Goal: Task Accomplishment & Management: Use online tool/utility

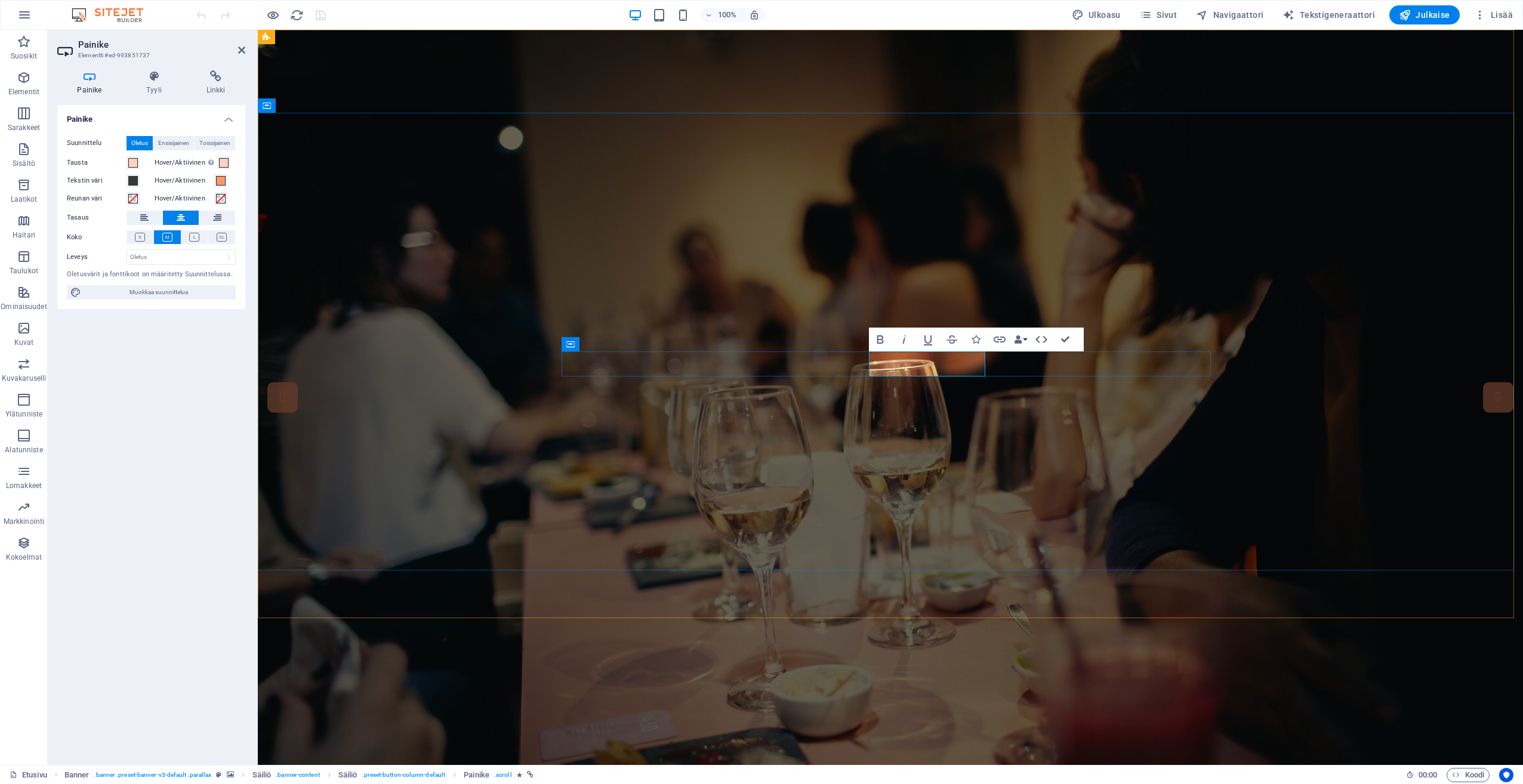
click at [246, 53] on aside "Painike Elementti #ed-993851737 Painike Tyyli Linkki Painike Suunnittelu Oletus…" at bounding box center [152, 396] width 210 height 735
click at [245, 51] on icon at bounding box center [241, 50] width 7 height 10
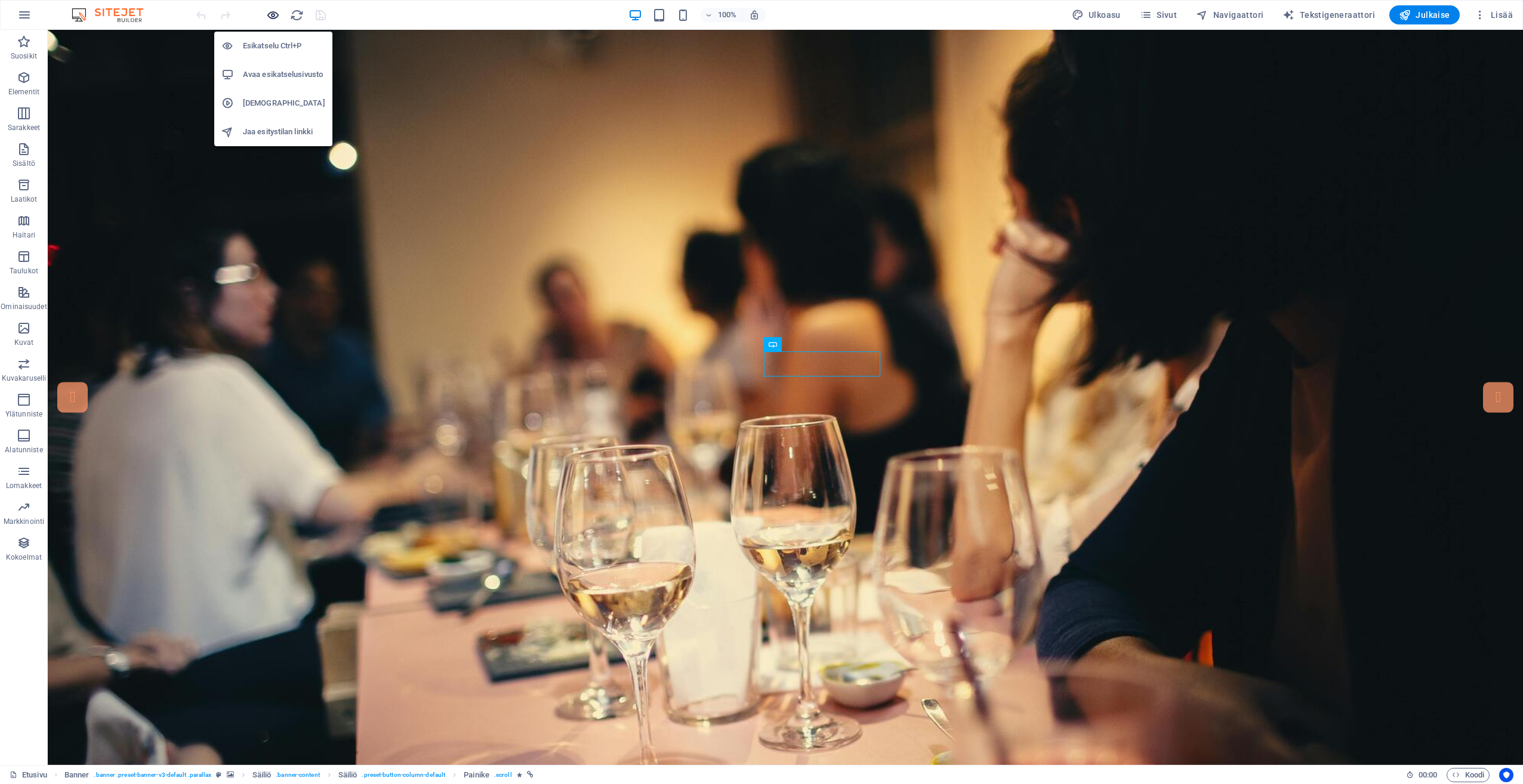
click at [269, 17] on icon "button" at bounding box center [273, 15] width 14 height 14
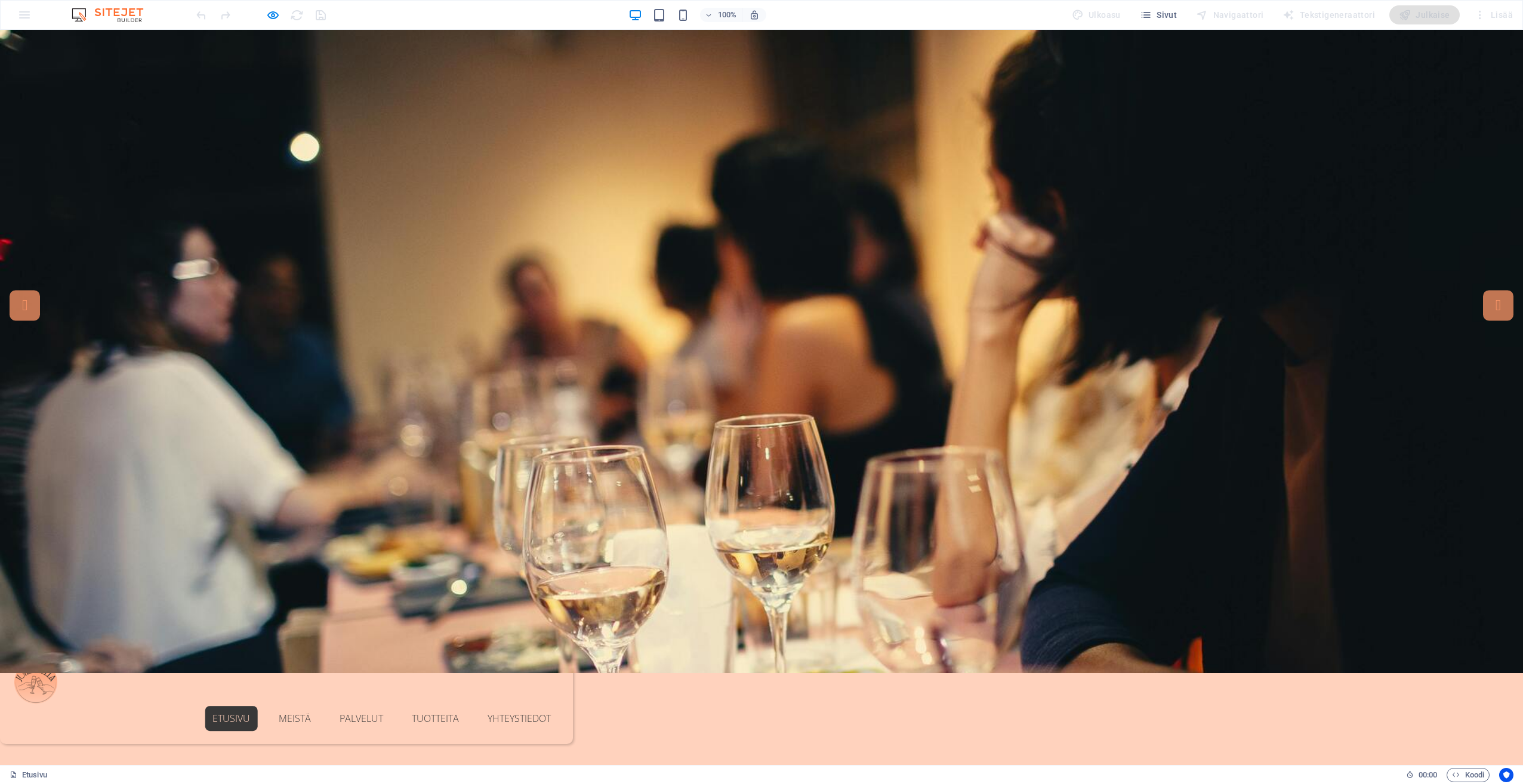
scroll to position [51, 0]
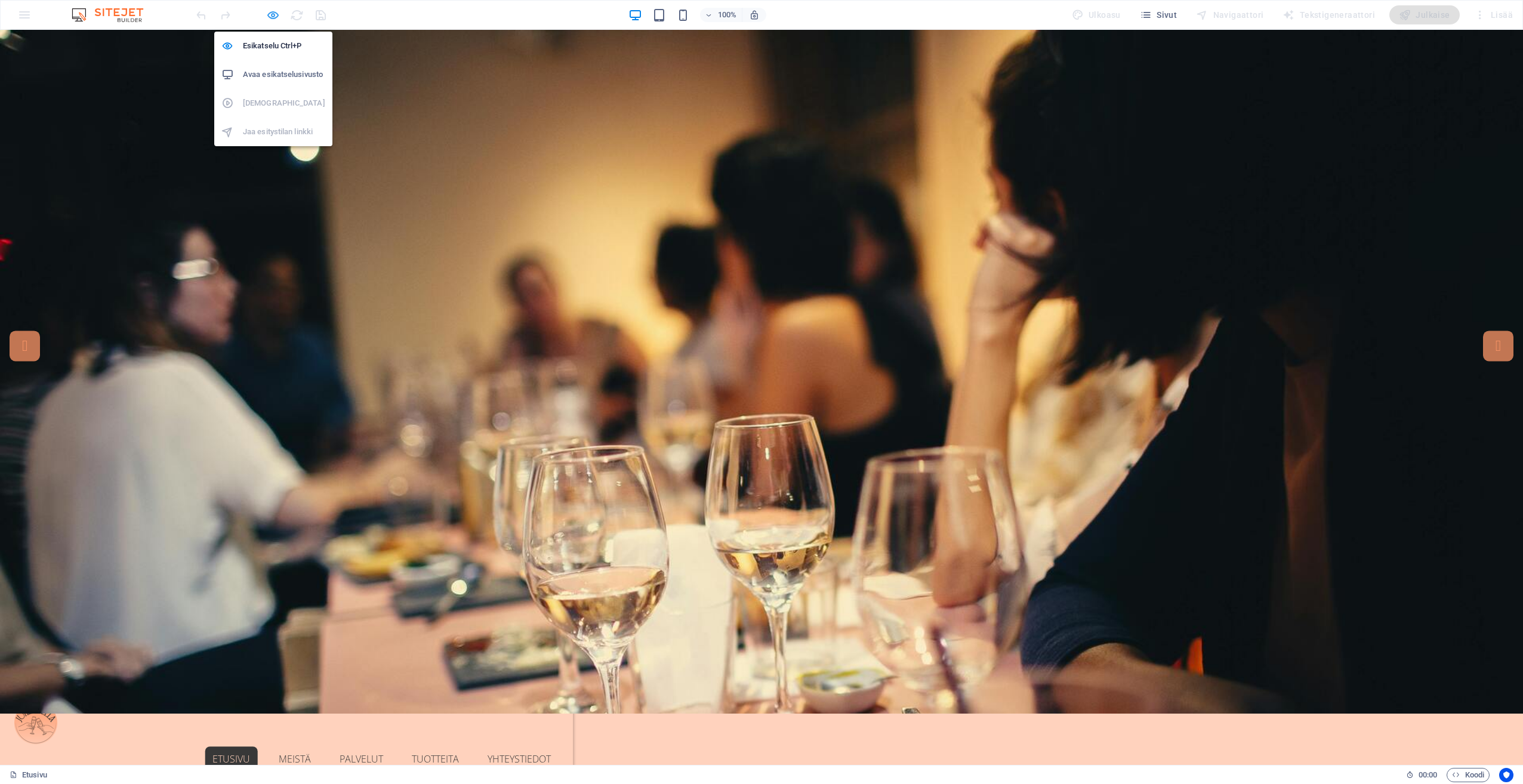
click at [268, 12] on icon "button" at bounding box center [273, 15] width 14 height 14
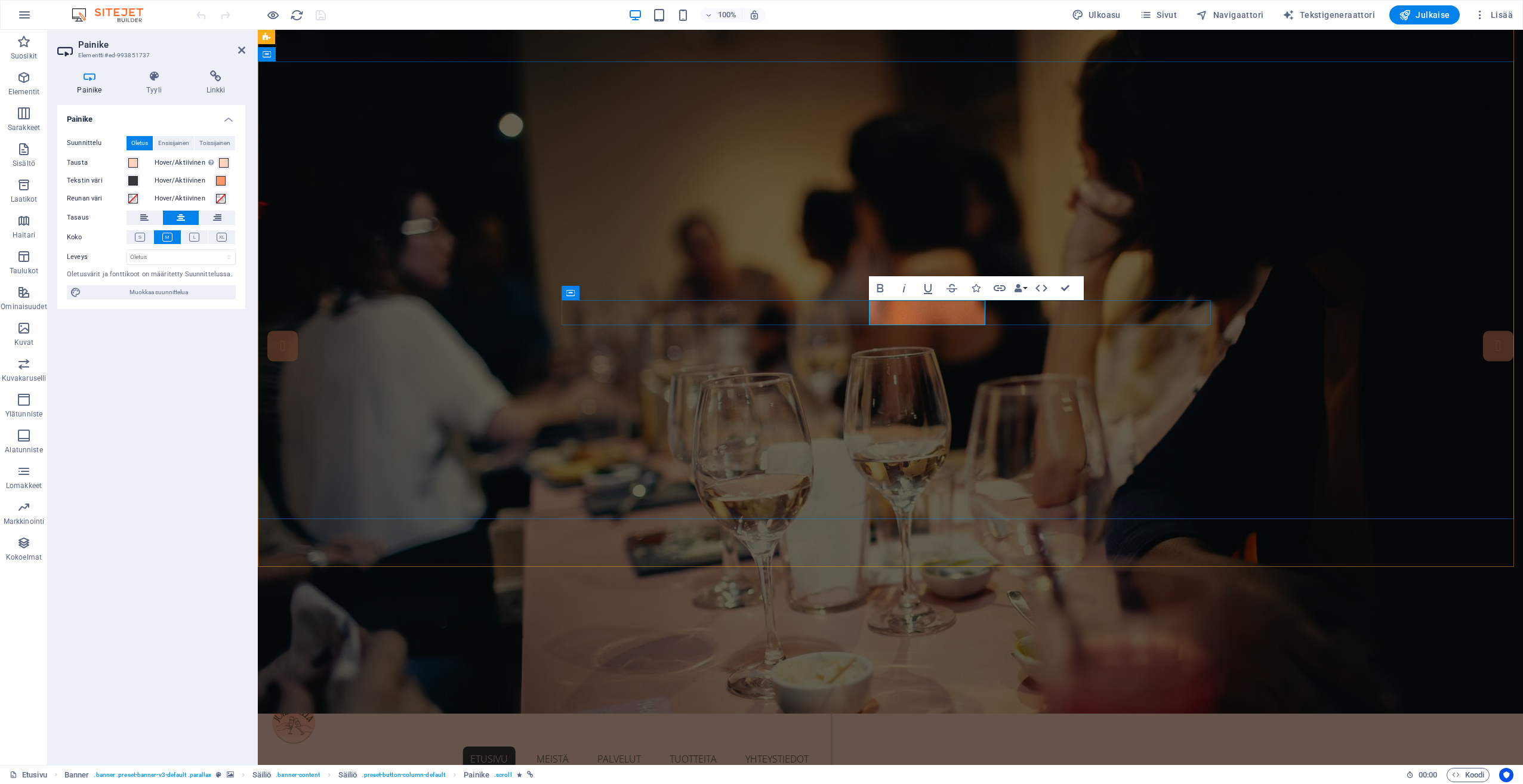
drag, startPoint x: 912, startPoint y: 312, endPoint x: 879, endPoint y: 309, distance: 33.1
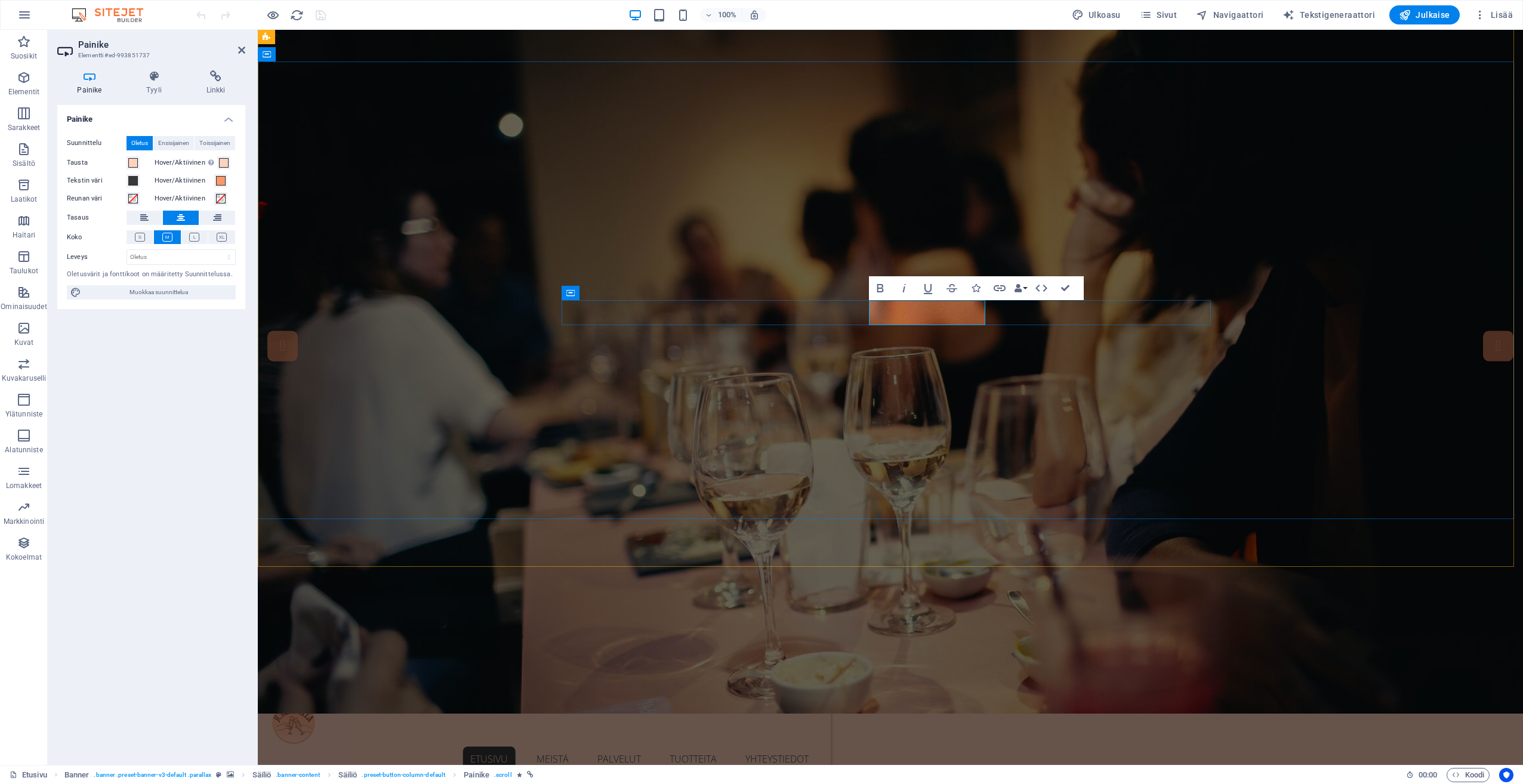
drag, startPoint x: 972, startPoint y: 313, endPoint x: 913, endPoint y: 309, distance: 59.1
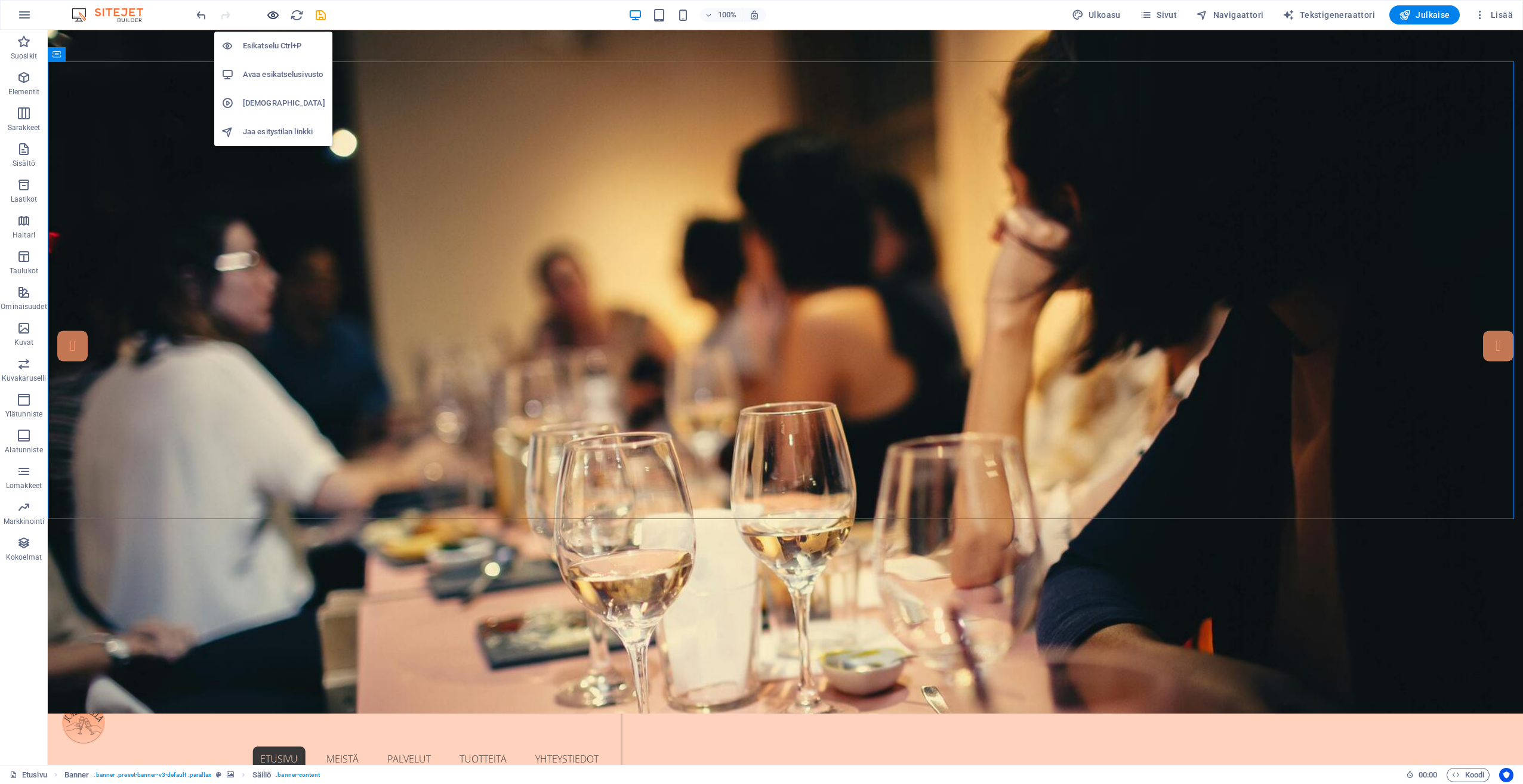
click at [267, 15] on icon "button" at bounding box center [273, 15] width 14 height 14
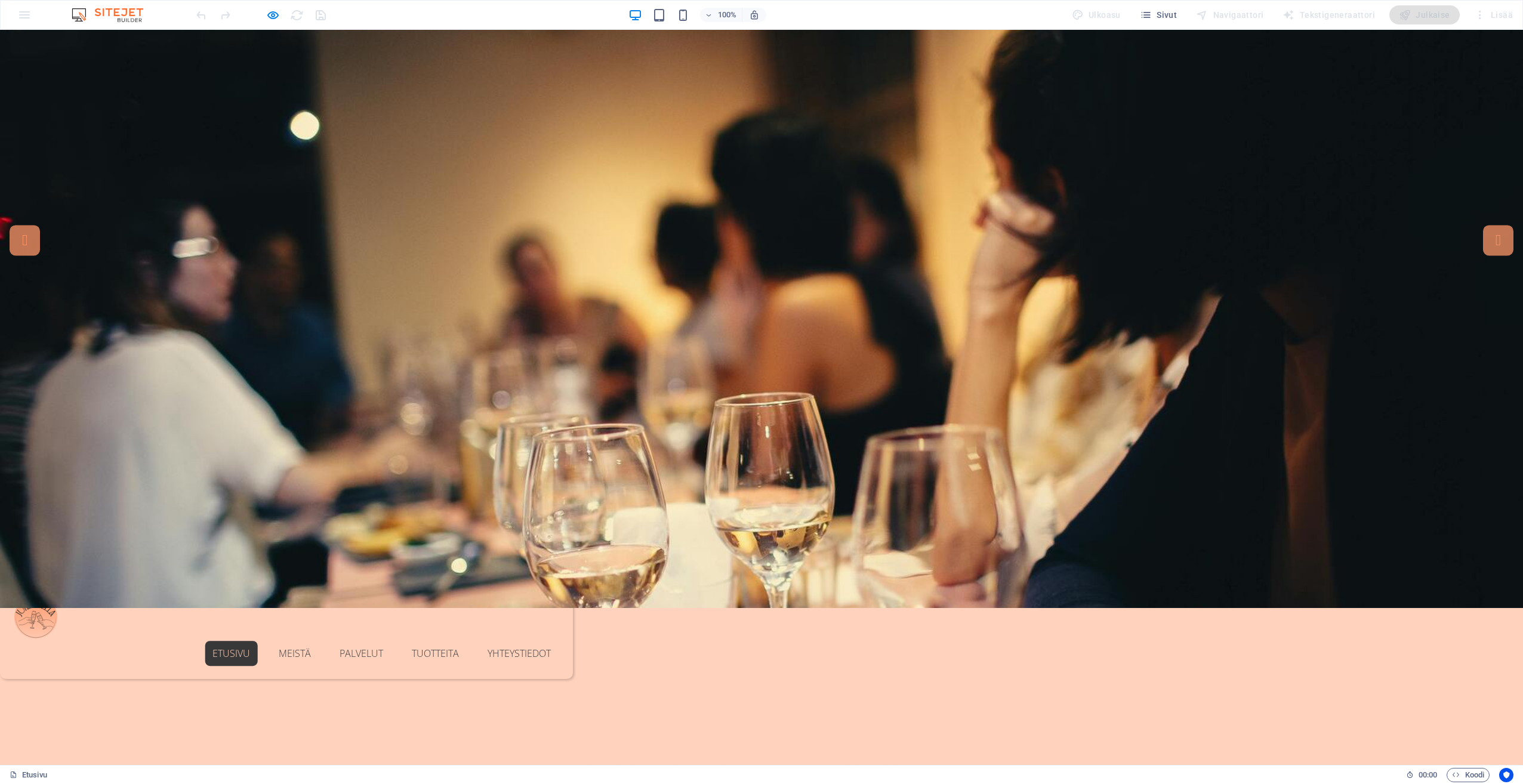
scroll to position [0, 0]
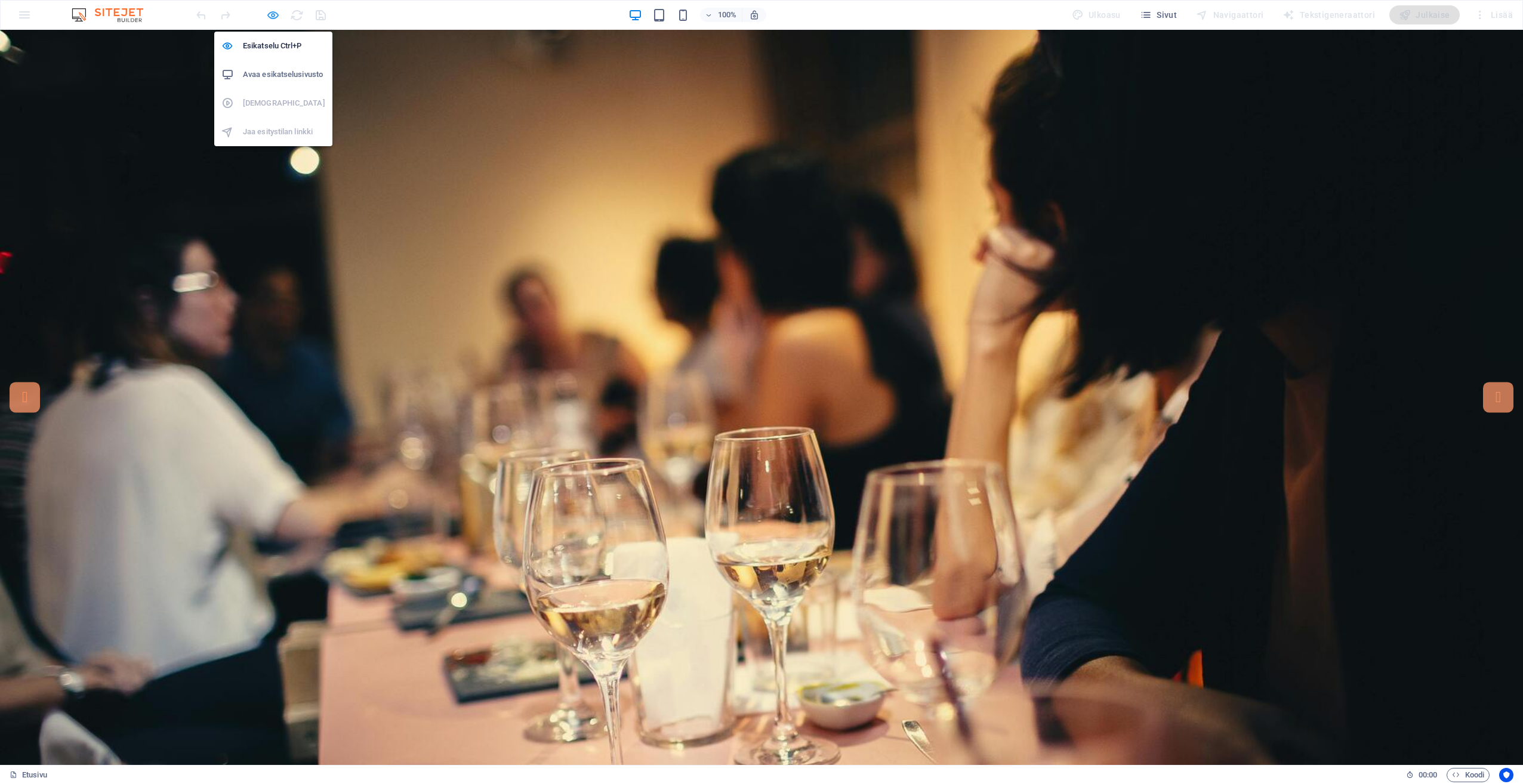
click at [275, 21] on icon "button" at bounding box center [273, 15] width 14 height 14
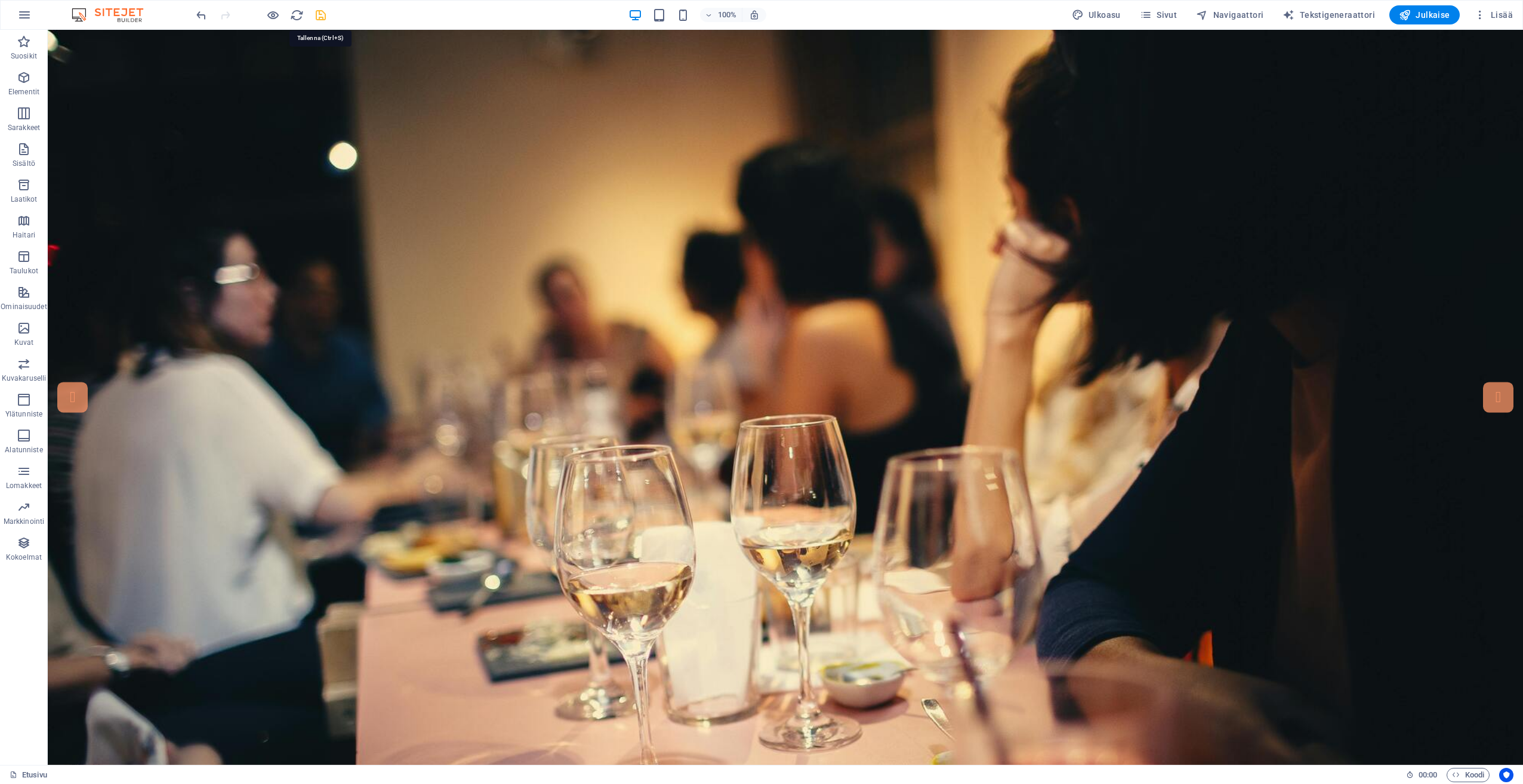
click at [316, 18] on icon "save" at bounding box center [321, 15] width 14 height 14
checkbox input "false"
drag, startPoint x: 1459, startPoint y: 40, endPoint x: 1100, endPoint y: 591, distance: 657.6
click at [1429, 18] on span "Julkaise" at bounding box center [1424, 15] width 51 height 12
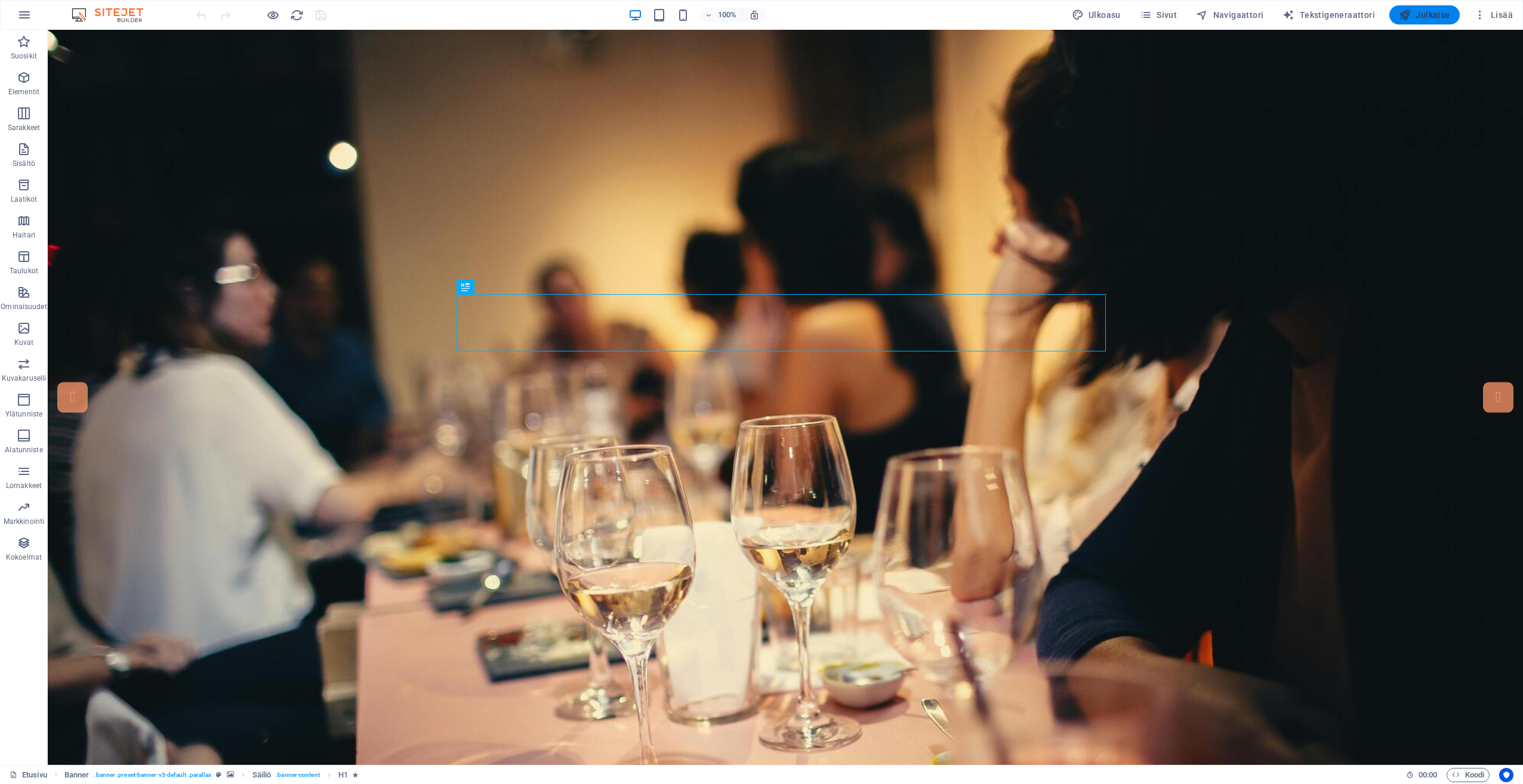
click at [1440, 18] on span "Julkaise" at bounding box center [1424, 15] width 51 height 12
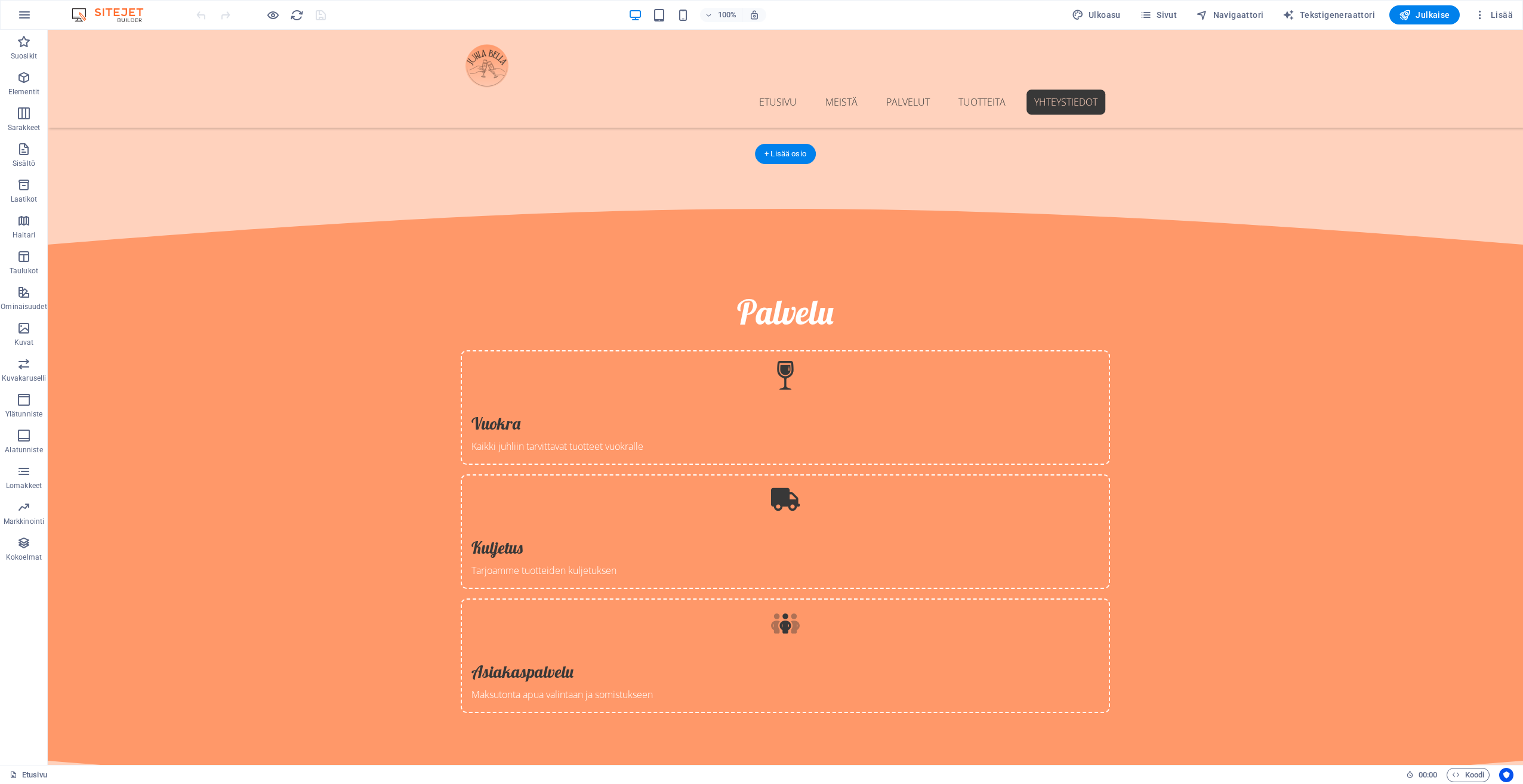
scroll to position [2733, 0]
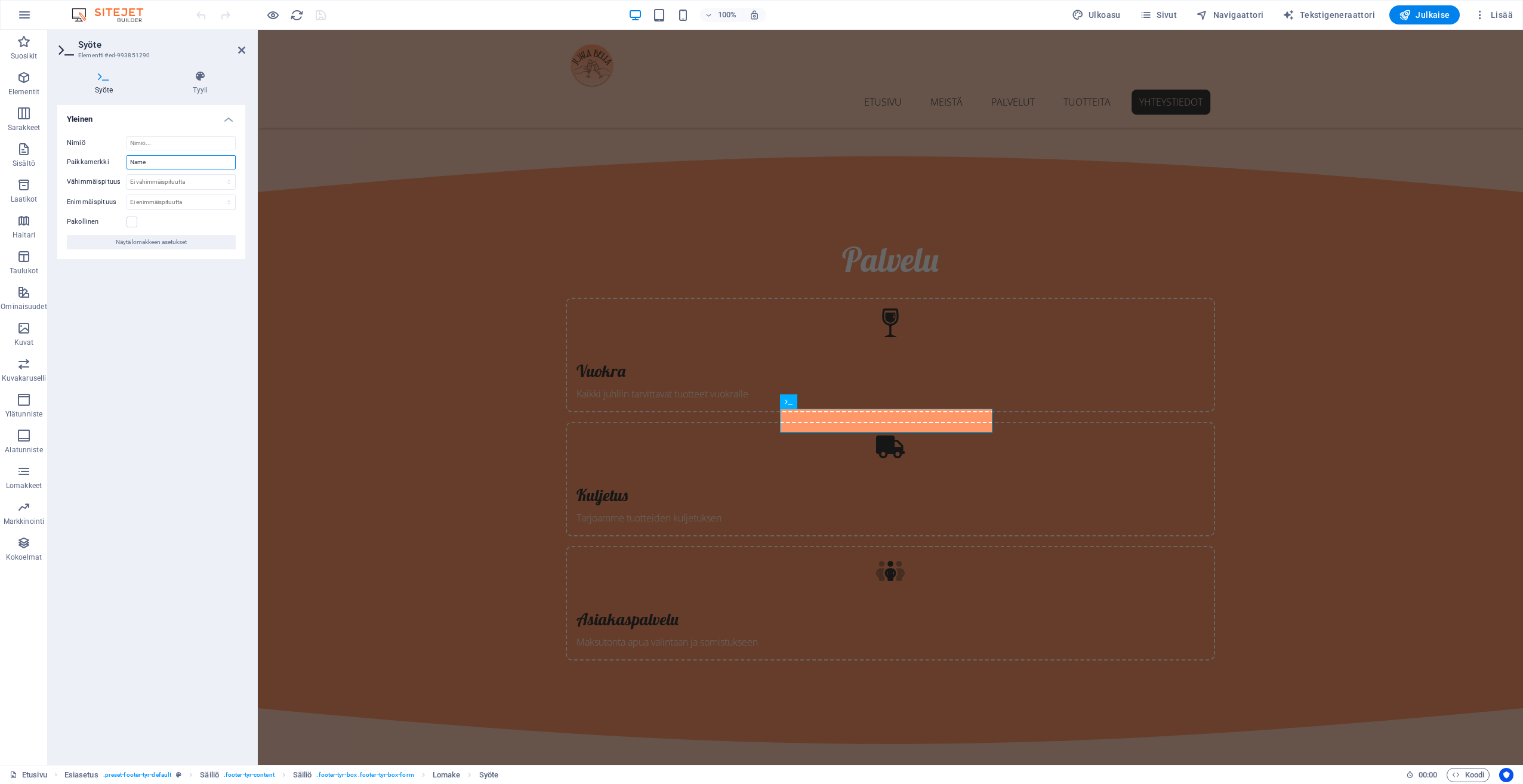
drag, startPoint x: 157, startPoint y: 166, endPoint x: -2, endPoint y: 164, distance: 159.0
click at [0, 164] on html "juhlabella.fi Etusivu Suosikit Elementit Sarakkeet Sisältö Laatikot Haitari Tau…" at bounding box center [762, 392] width 1523 height 784
type input "Nimi"
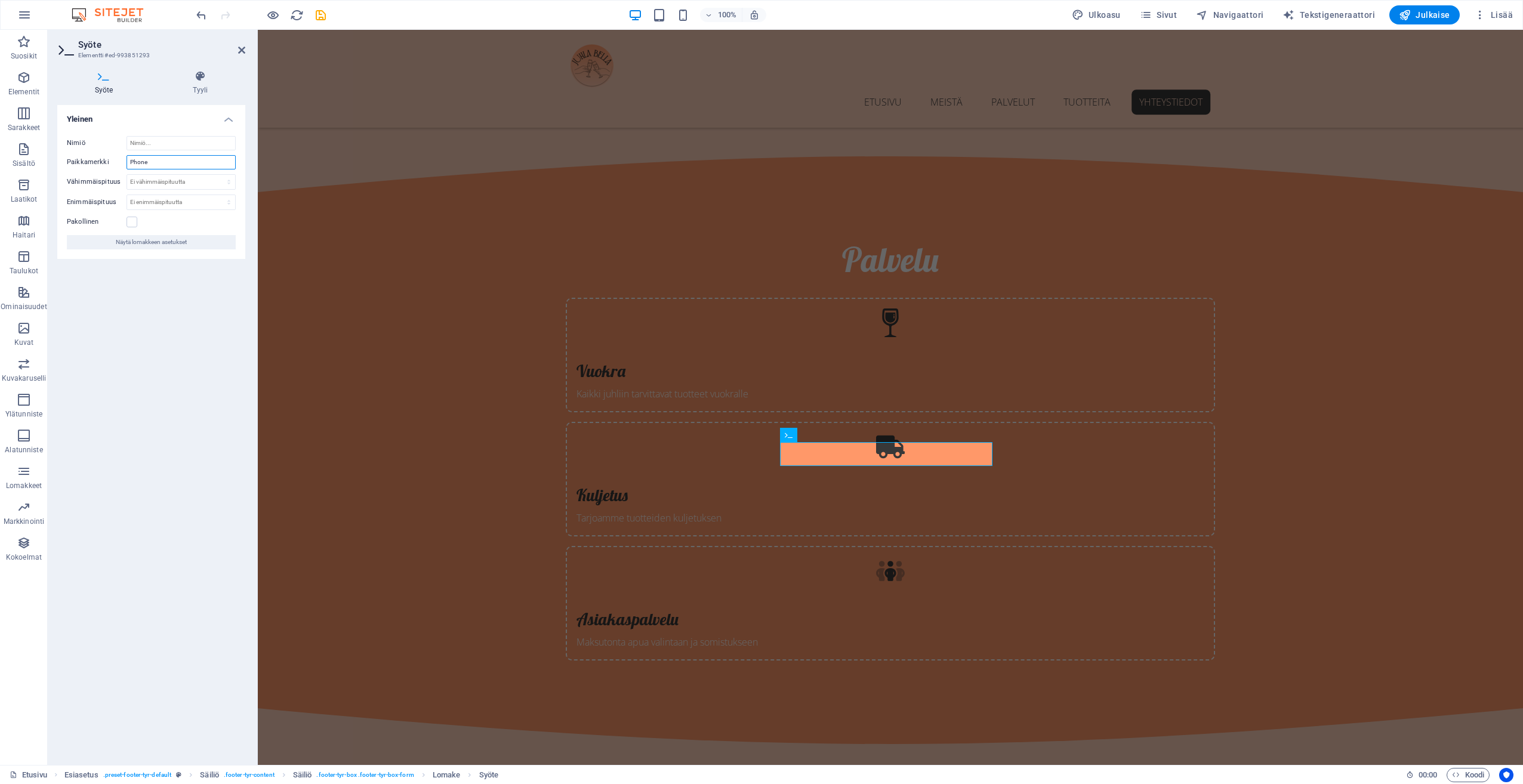
drag, startPoint x: 153, startPoint y: 164, endPoint x: -2, endPoint y: 158, distance: 155.1
click at [0, 158] on html "juhlabella.fi Etusivu Suosikit Elementit Sarakkeet Sisältö Laatikot Haitari Tau…" at bounding box center [762, 392] width 1523 height 784
type input "Puhelinnumero"
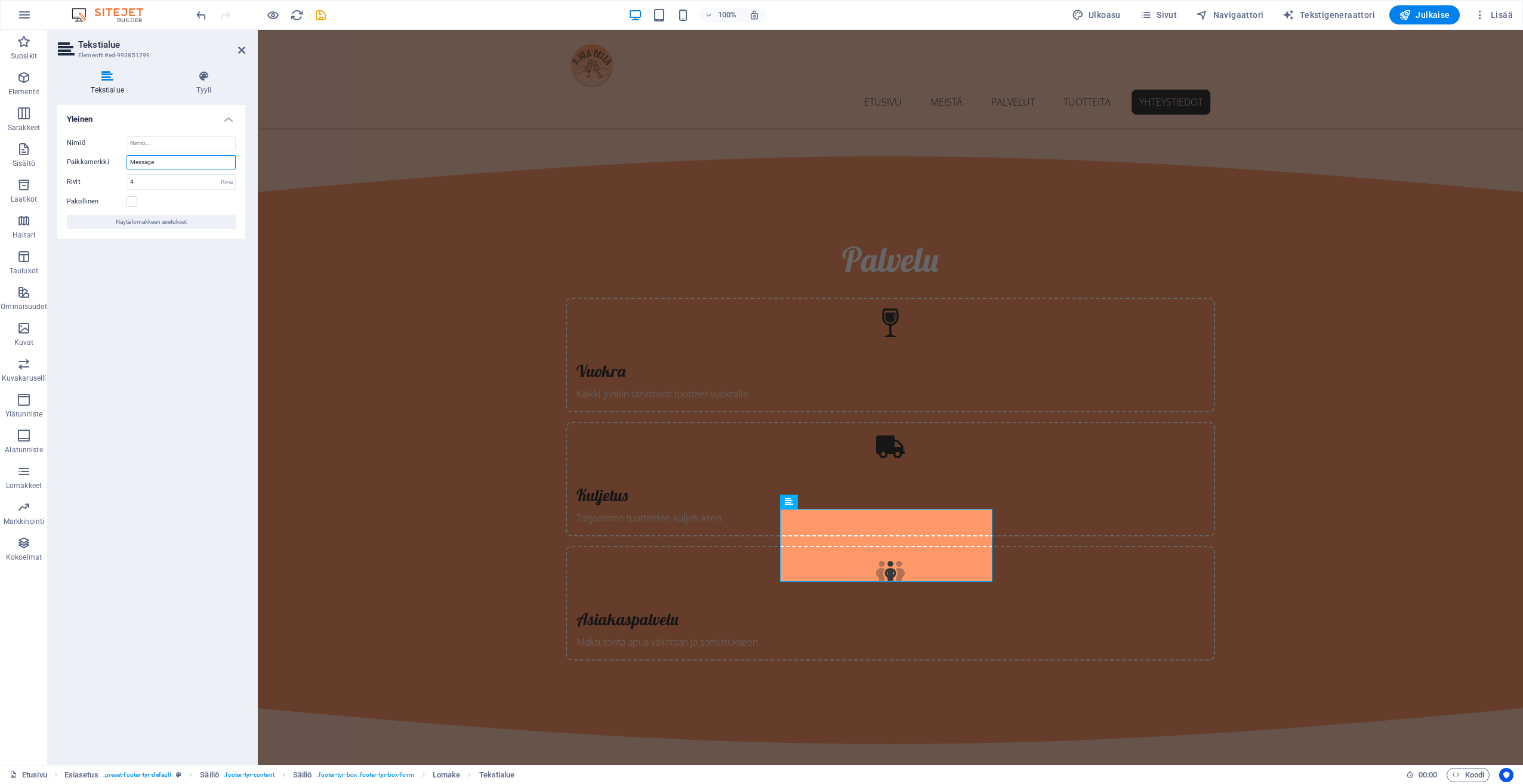
drag, startPoint x: 132, startPoint y: 159, endPoint x: 96, endPoint y: 159, distance: 36.0
click at [96, 159] on div "Paikkamerkki Message" at bounding box center [152, 162] width 169 height 15
type input "Viesti"
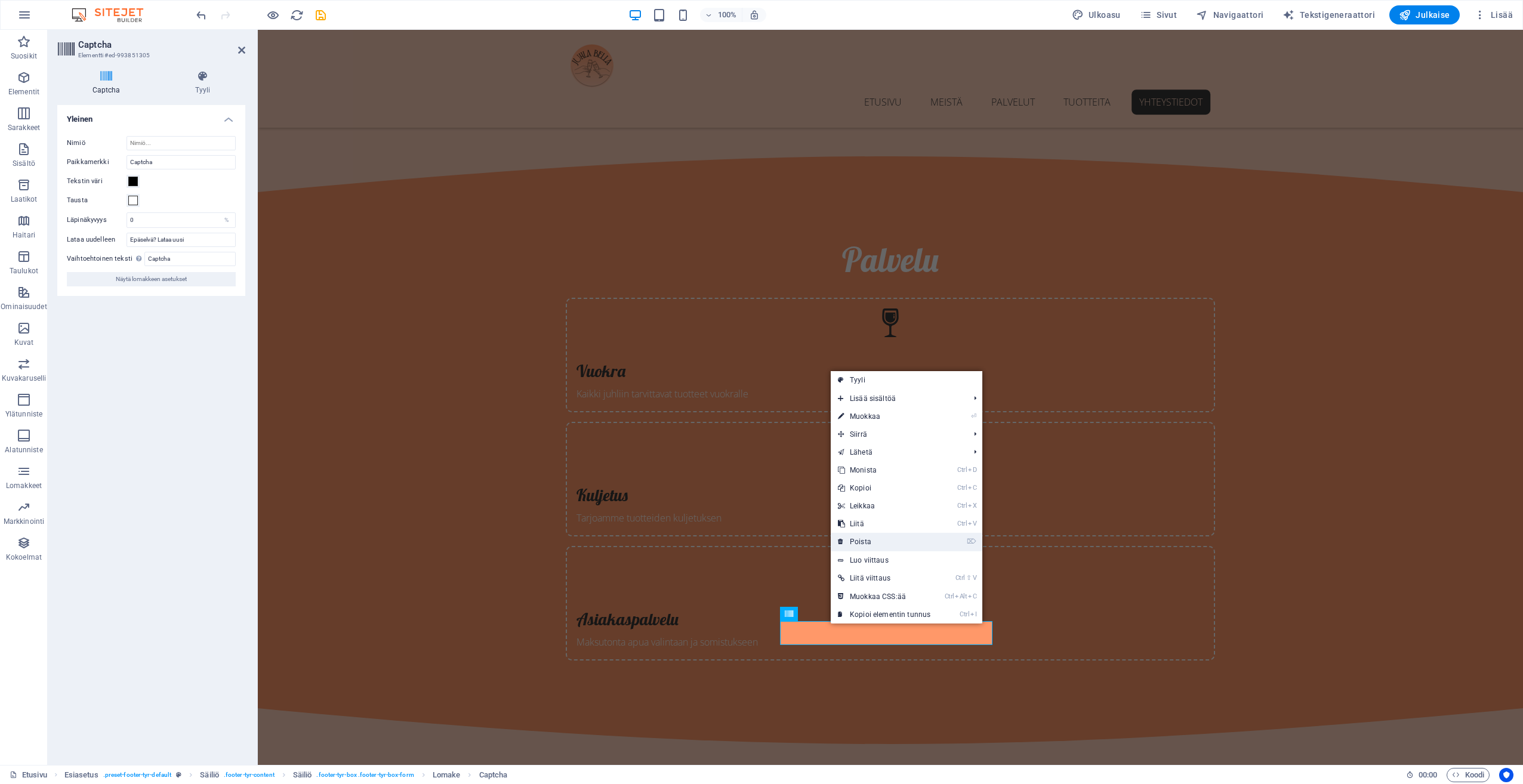
click at [880, 549] on link "⌦ Poista" at bounding box center [883, 542] width 107 height 18
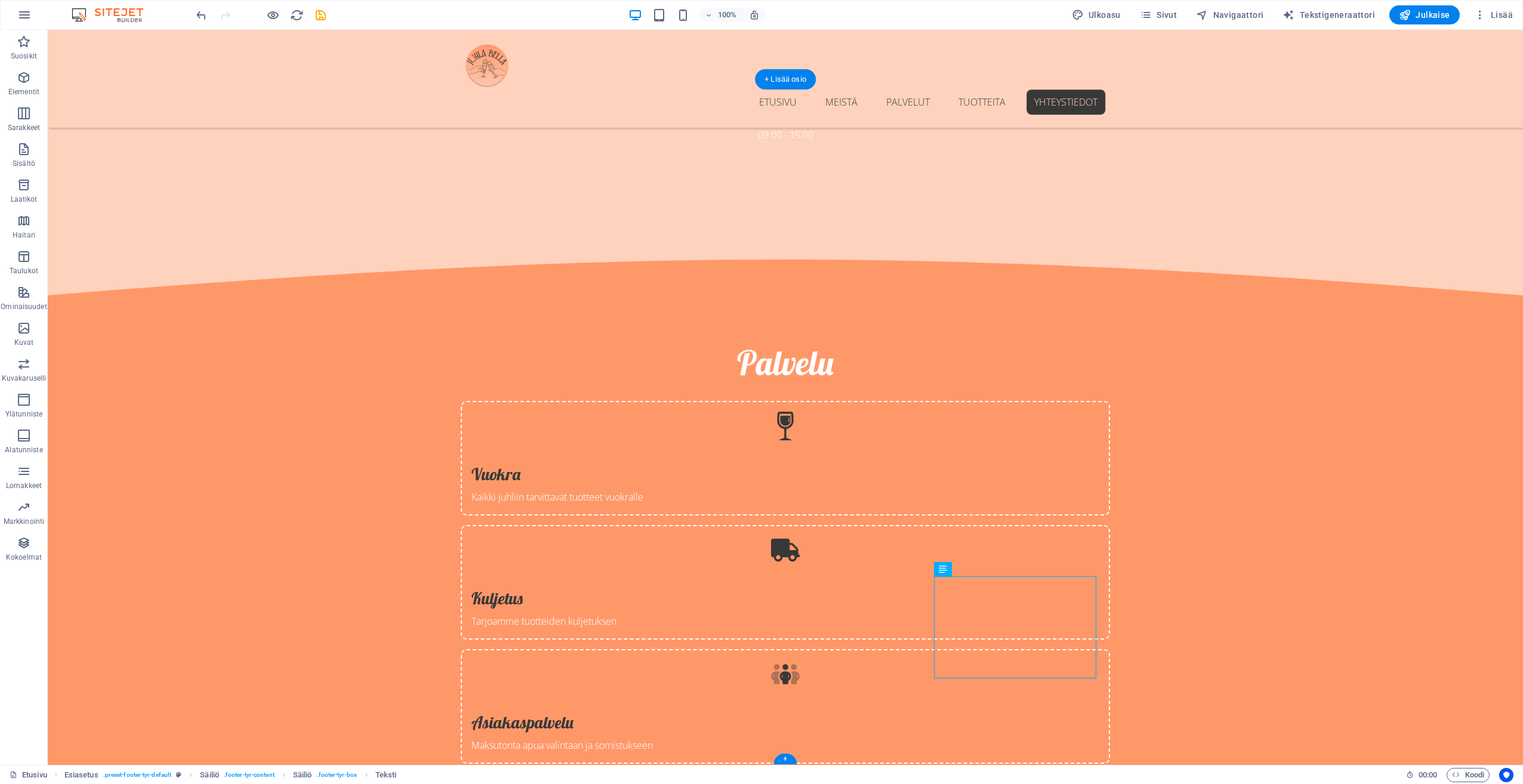
scroll to position [2520, 0]
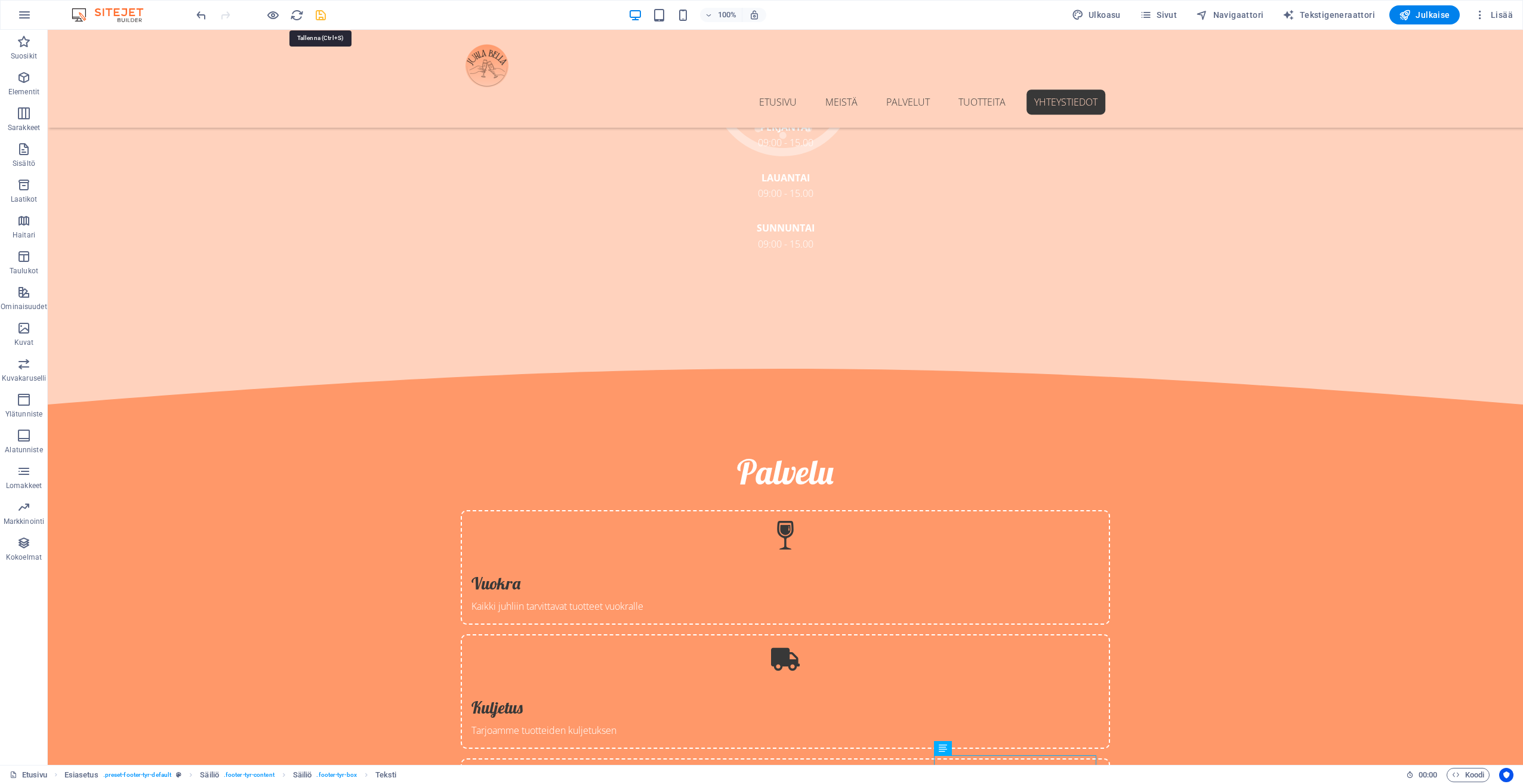
click at [318, 10] on icon "save" at bounding box center [321, 15] width 14 height 14
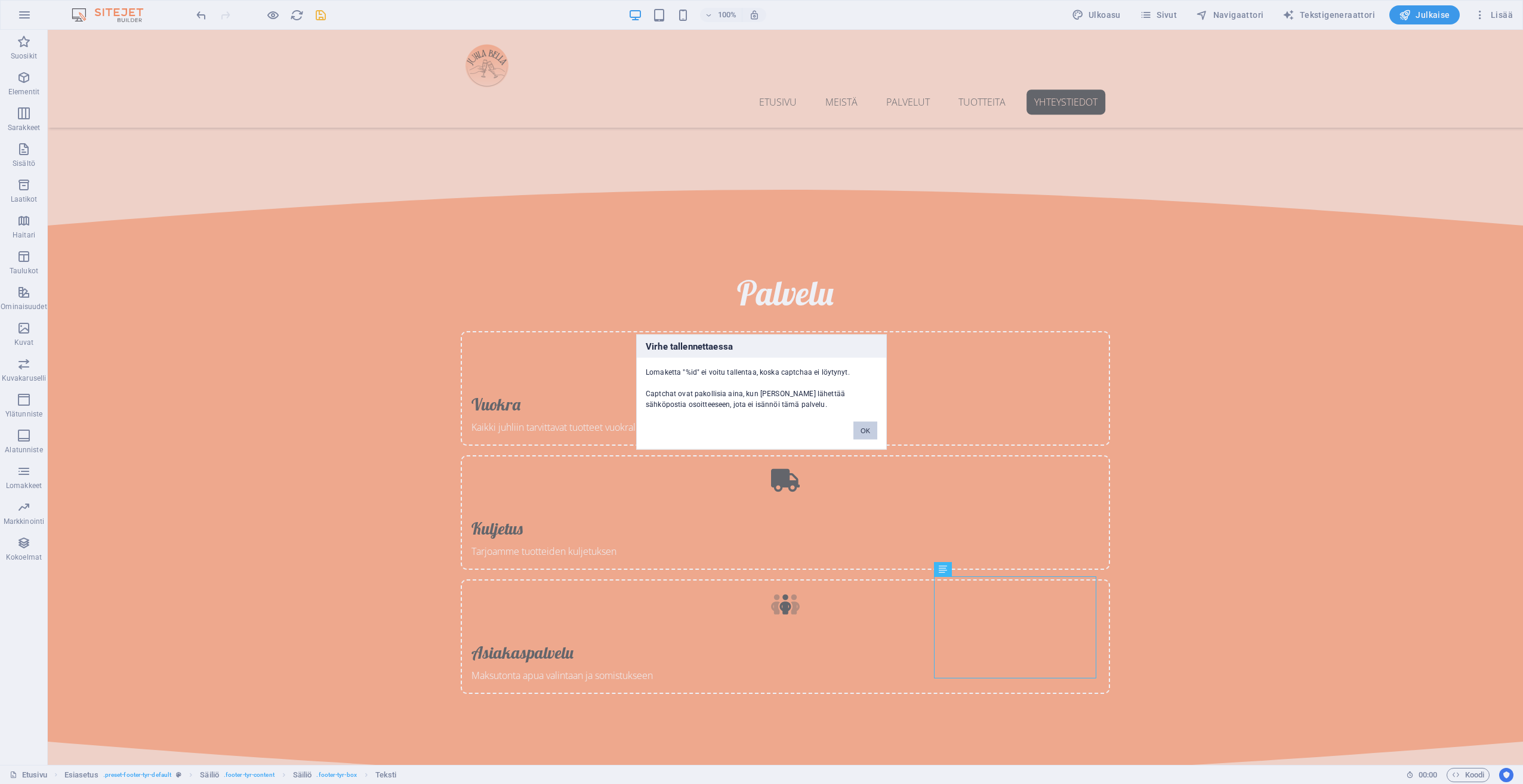
click at [861, 423] on button "OK" at bounding box center [865, 431] width 24 height 18
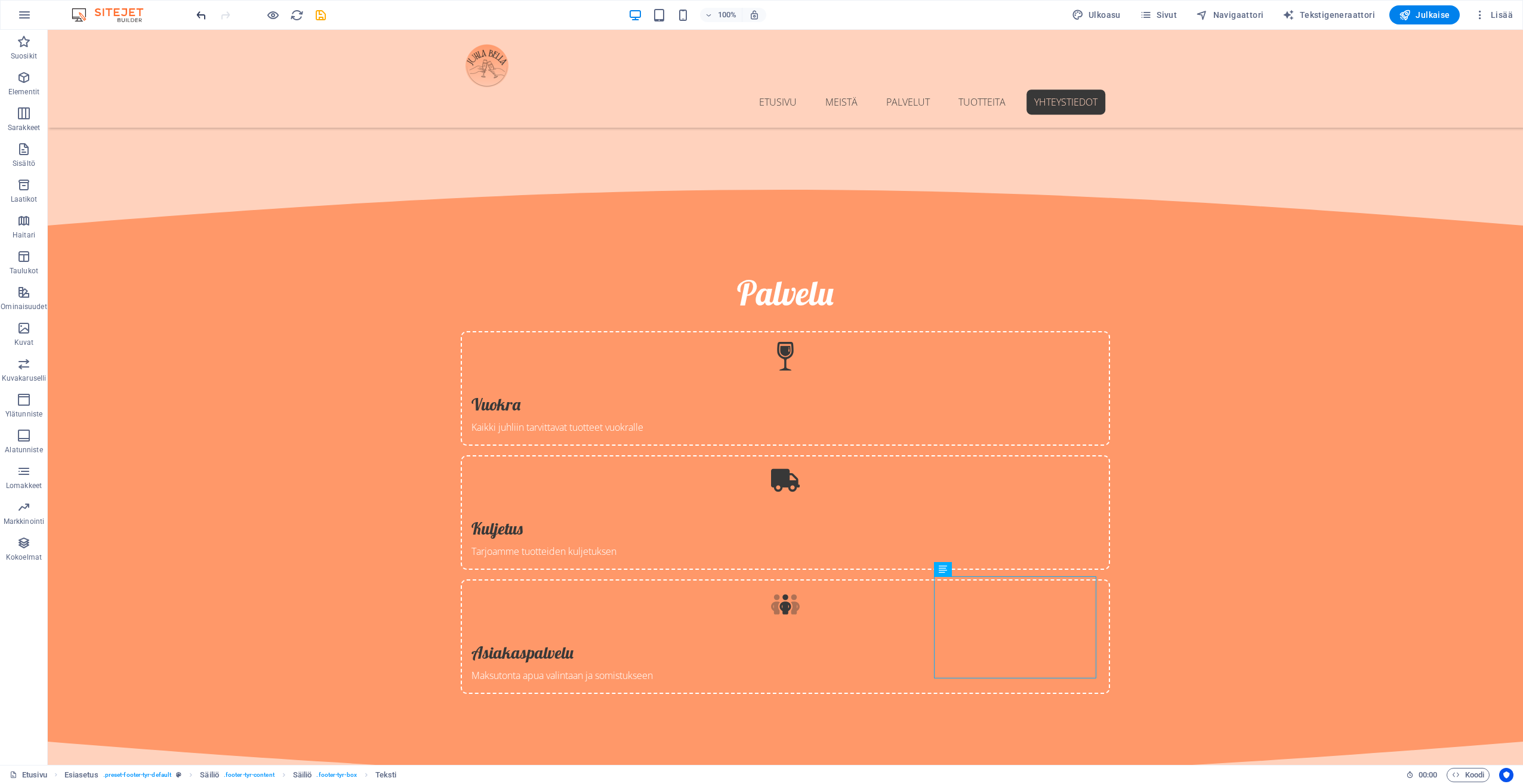
click at [202, 19] on icon "undo" at bounding box center [202, 15] width 14 height 14
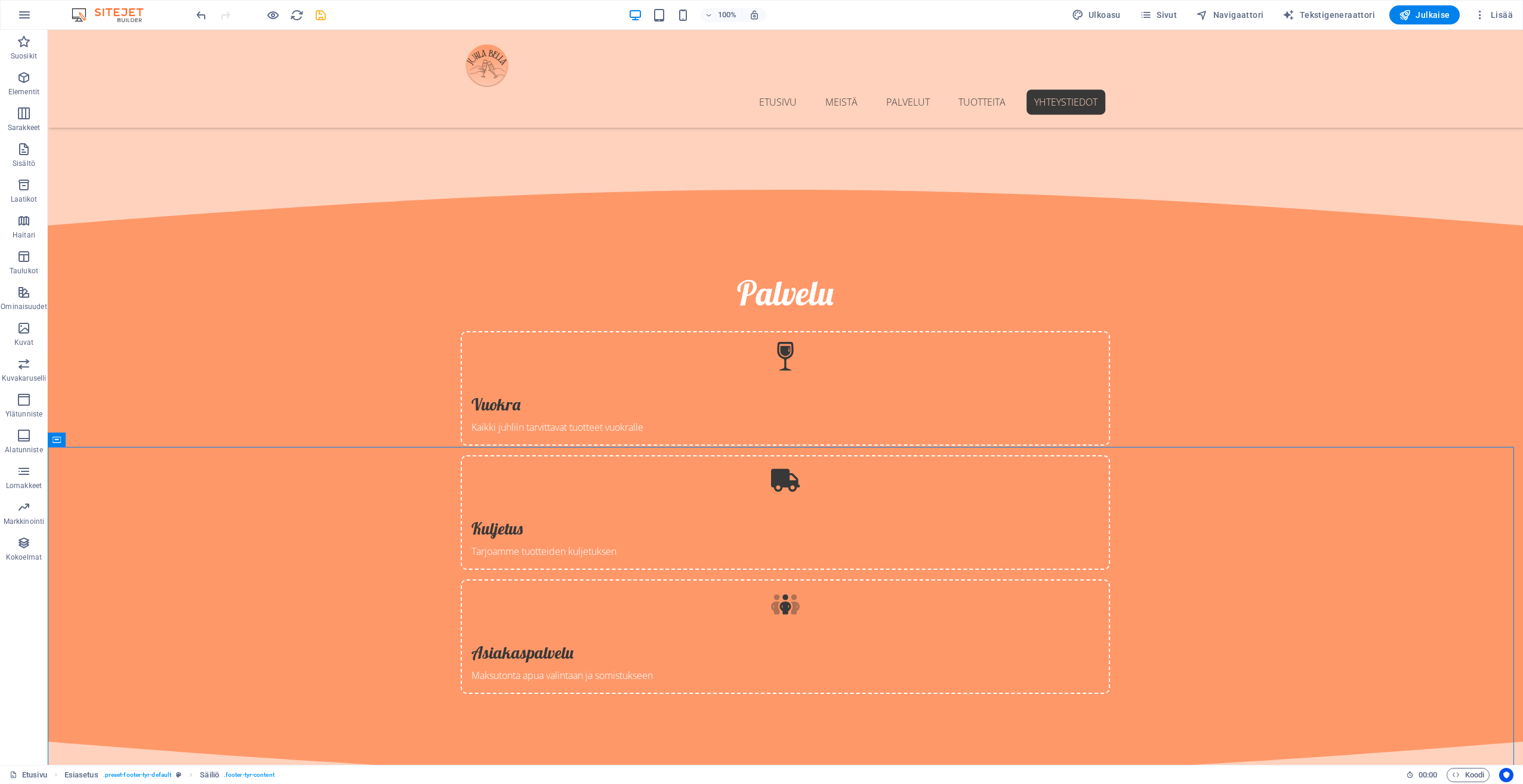
click at [326, 14] on icon "save" at bounding box center [321, 15] width 14 height 14
checkbox input "false"
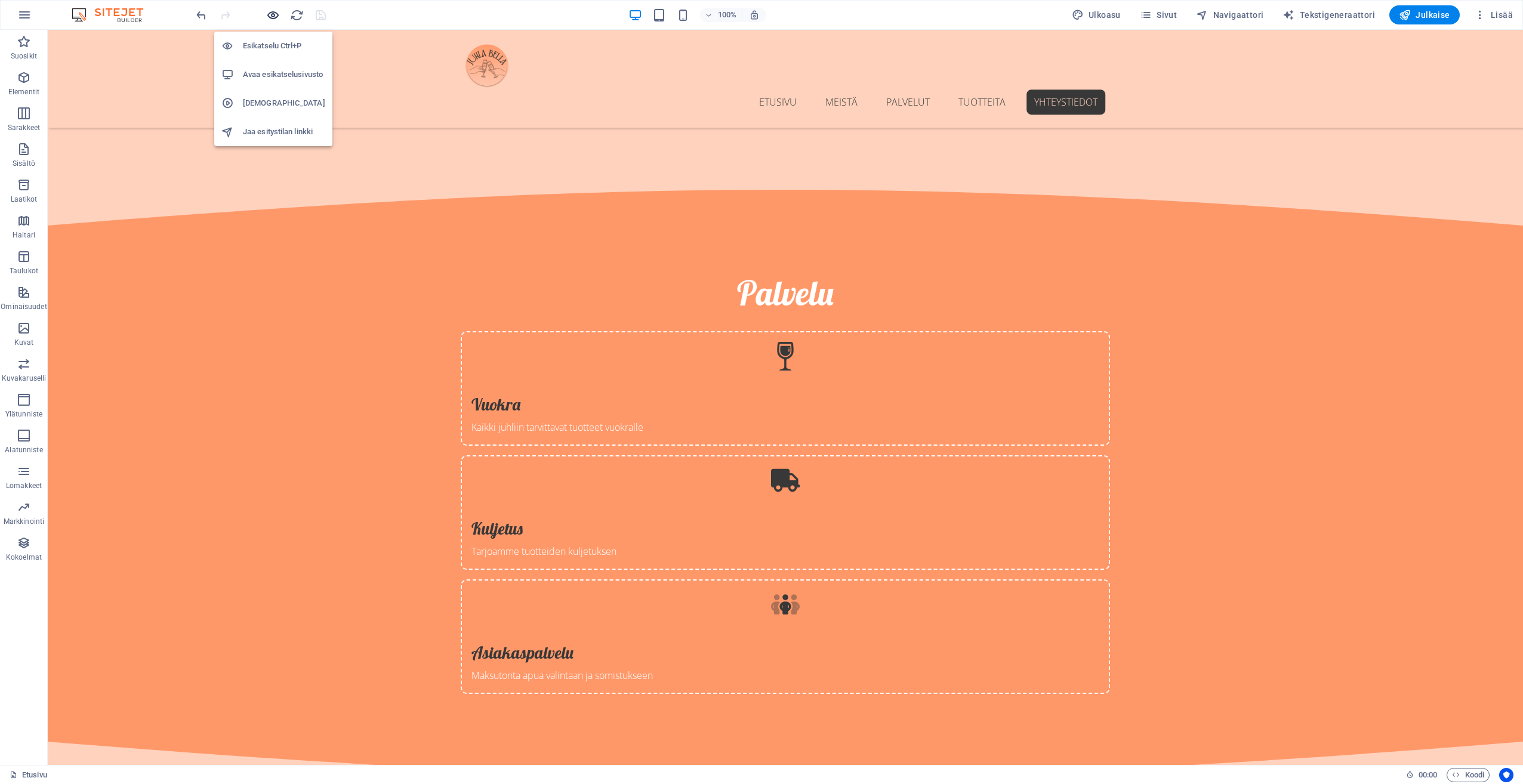
click at [273, 12] on icon "button" at bounding box center [273, 15] width 14 height 14
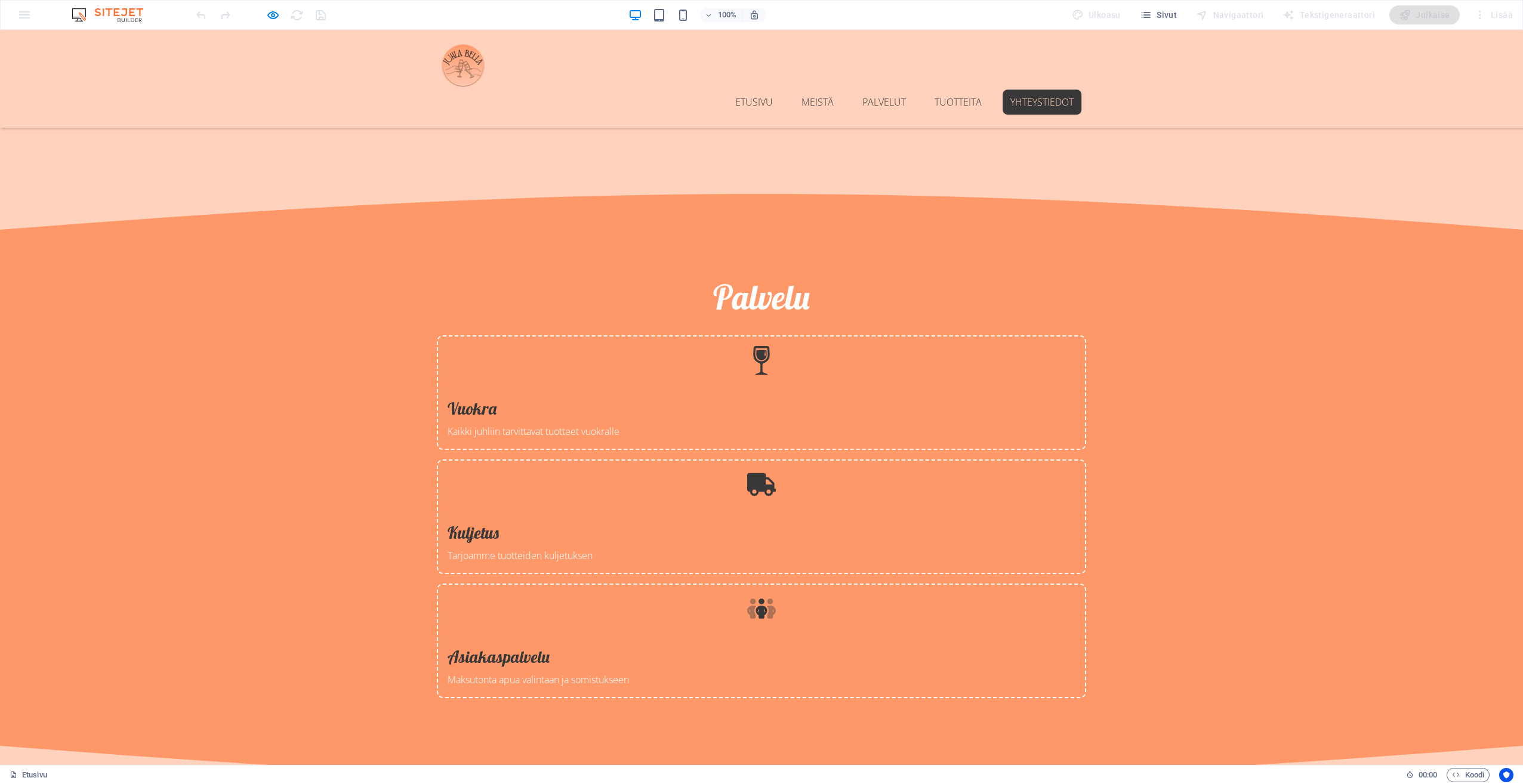
click at [268, 22] on icon "button" at bounding box center [273, 15] width 14 height 14
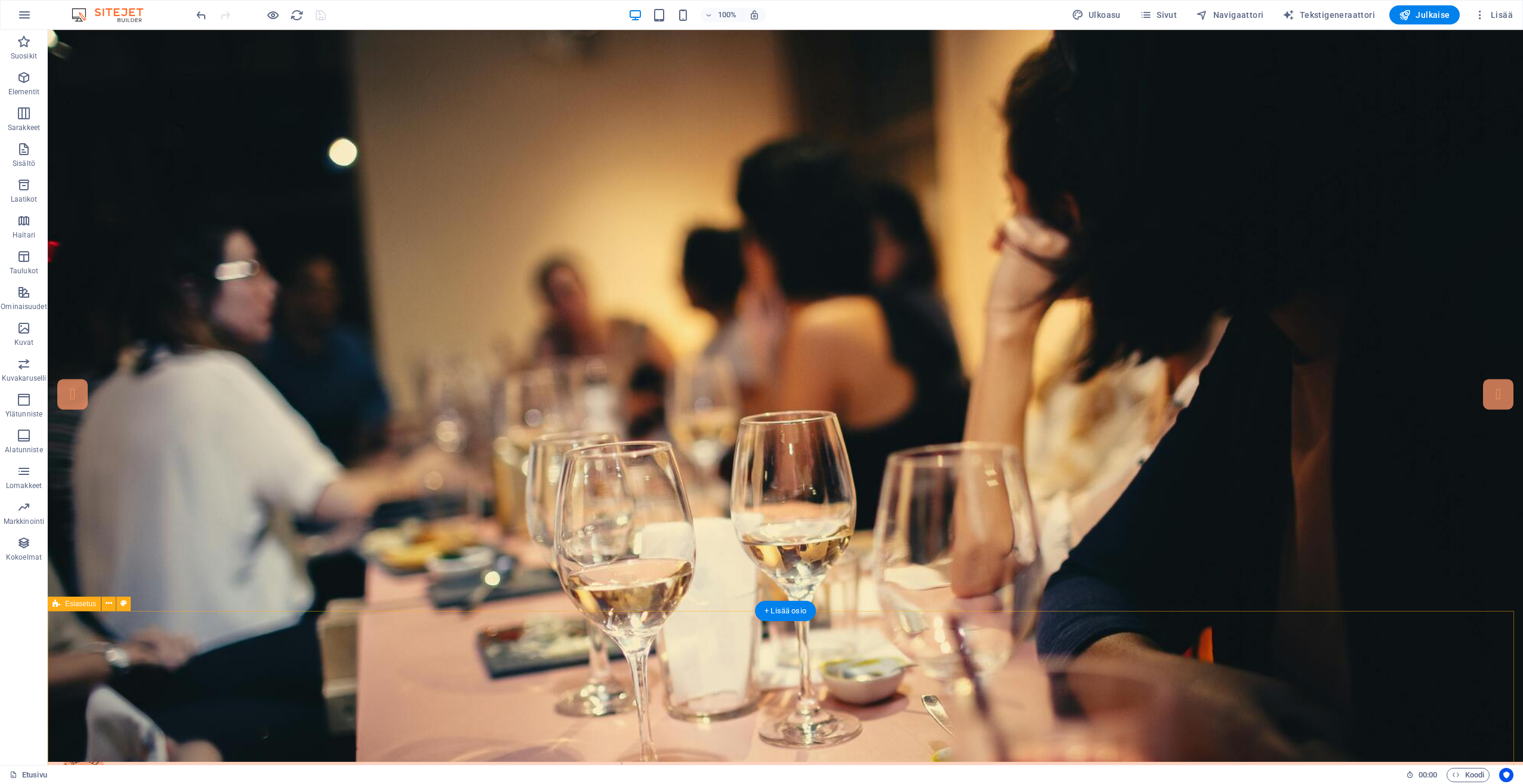
scroll to position [0, 0]
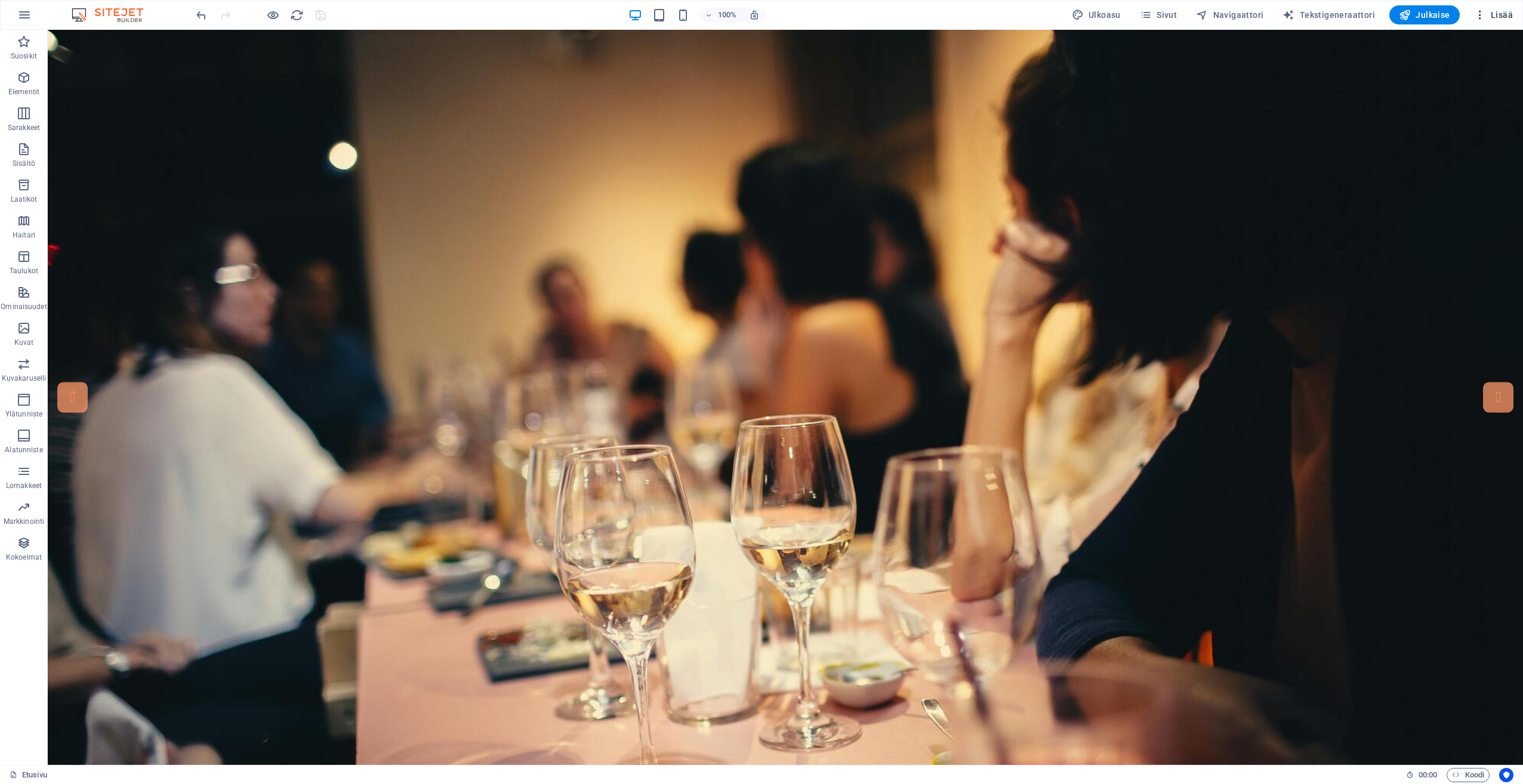
click at [1504, 22] on button "Lisää" at bounding box center [1493, 14] width 48 height 19
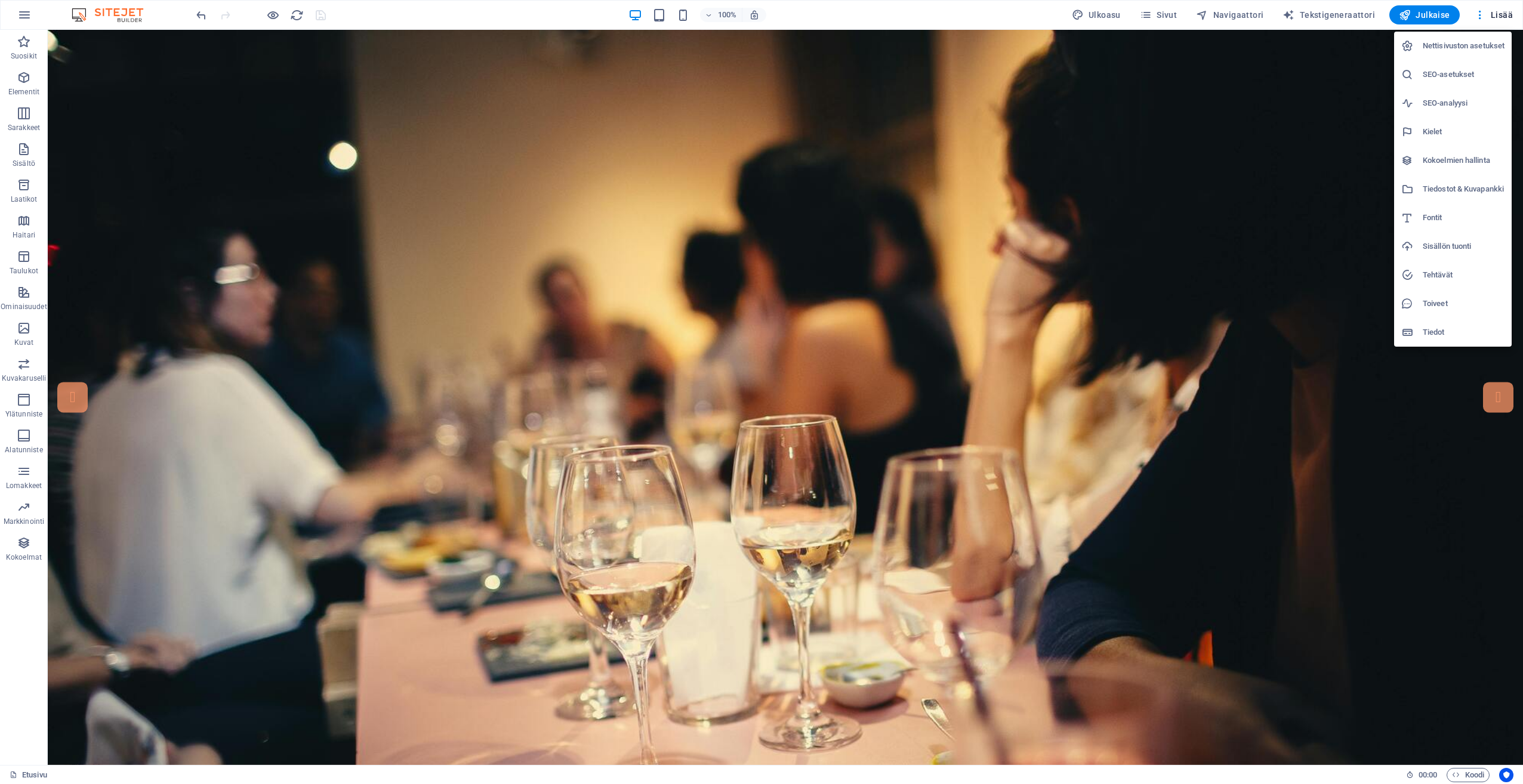
click at [1461, 72] on h6 "SEO-asetukset" at bounding box center [1463, 75] width 82 height 15
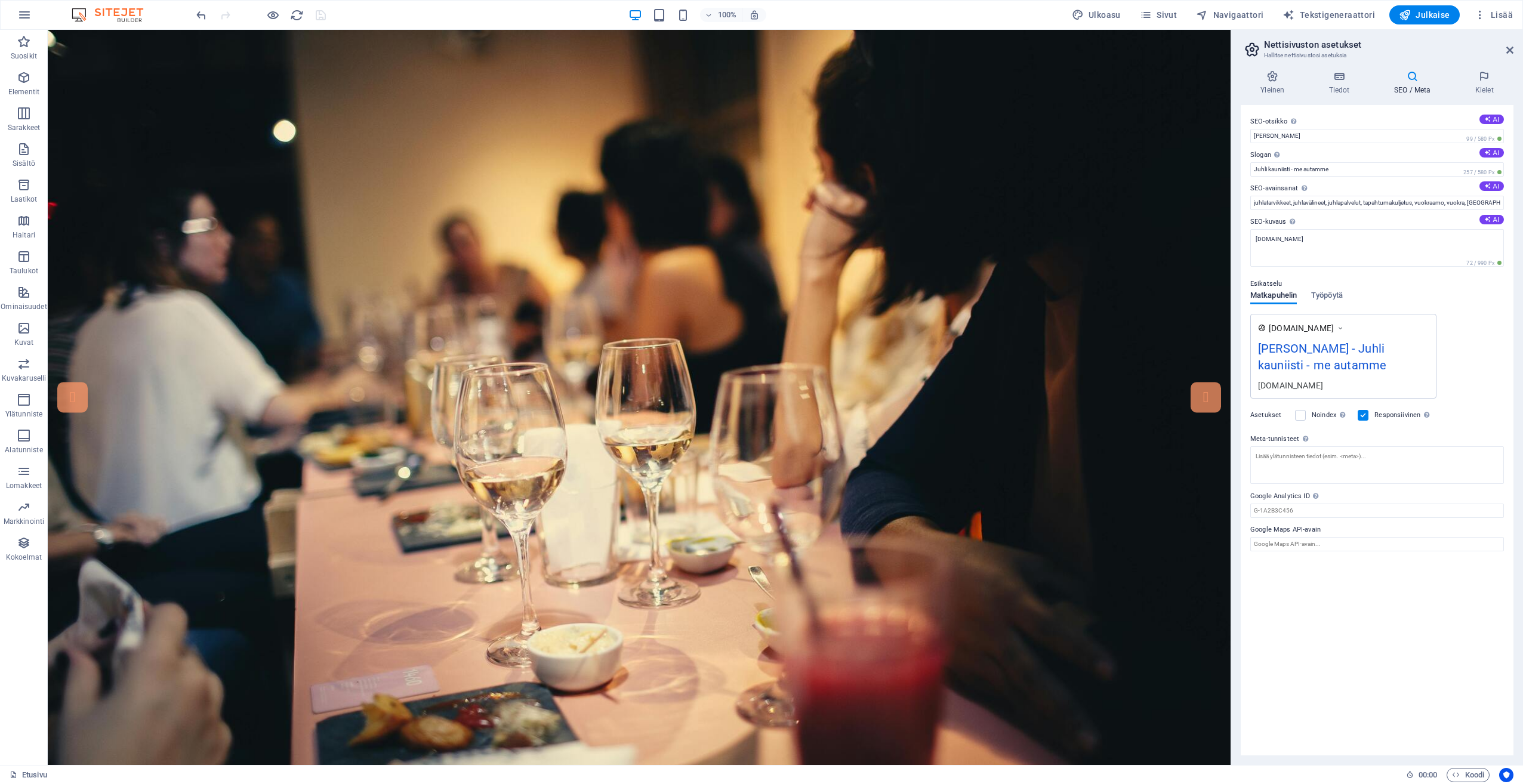
click at [1429, 83] on h4 "SEO / Meta" at bounding box center [1415, 83] width 81 height 25
click at [1478, 85] on h4 "Kielet" at bounding box center [1484, 83] width 58 height 25
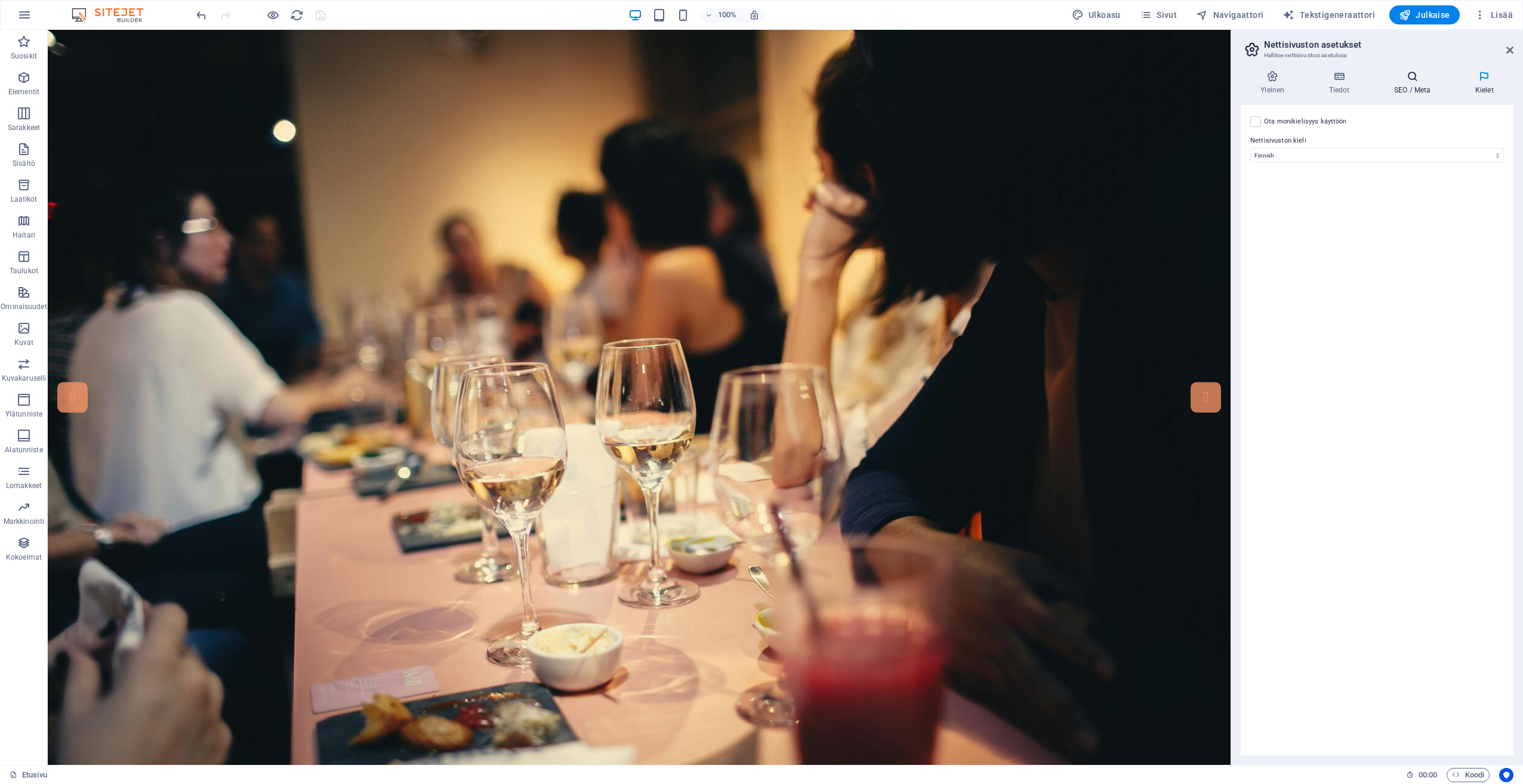
click at [1420, 85] on h4 "SEO / Meta" at bounding box center [1415, 83] width 81 height 25
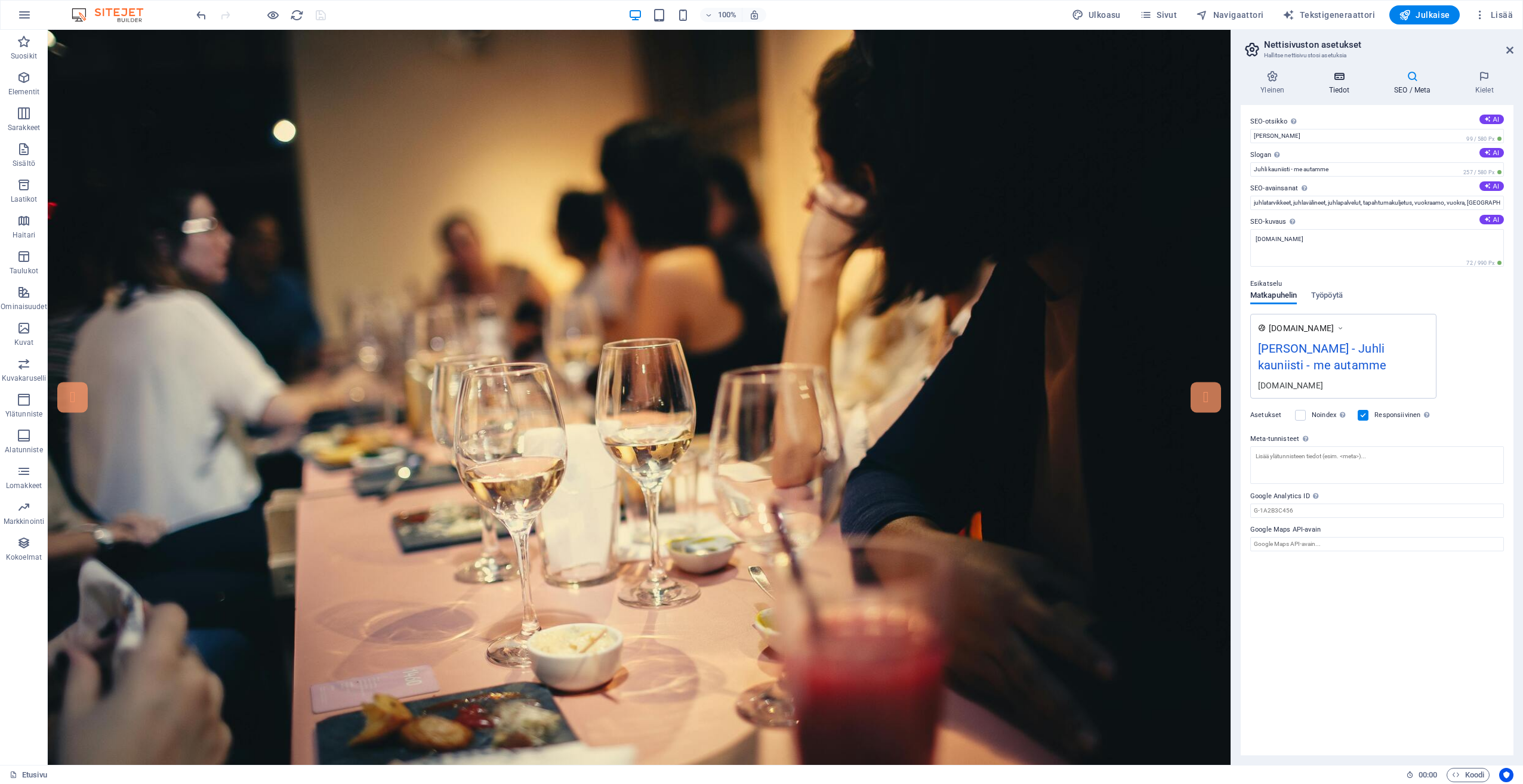
click at [1339, 78] on icon at bounding box center [1338, 77] width 60 height 12
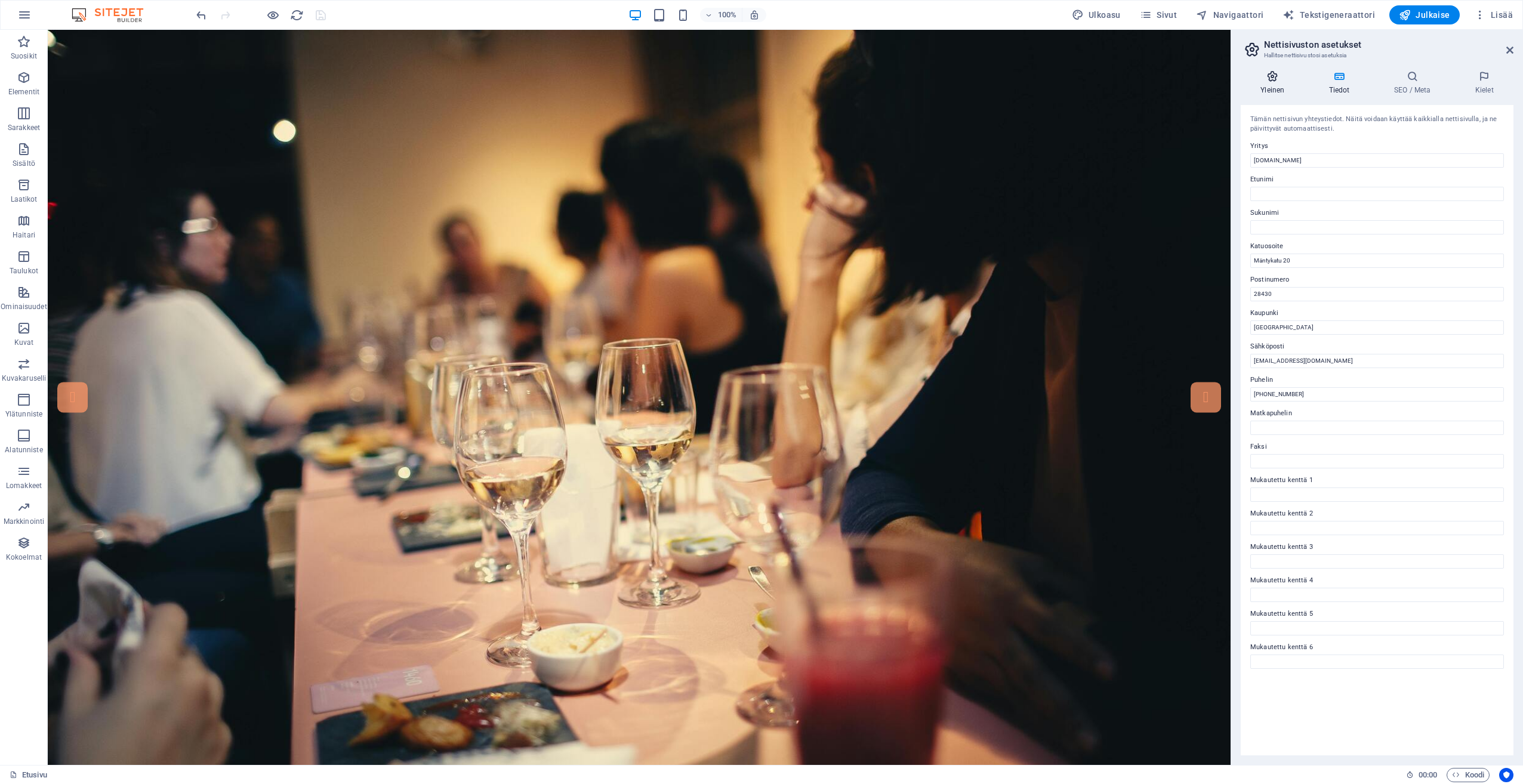
click at [1282, 82] on icon at bounding box center [1272, 77] width 63 height 12
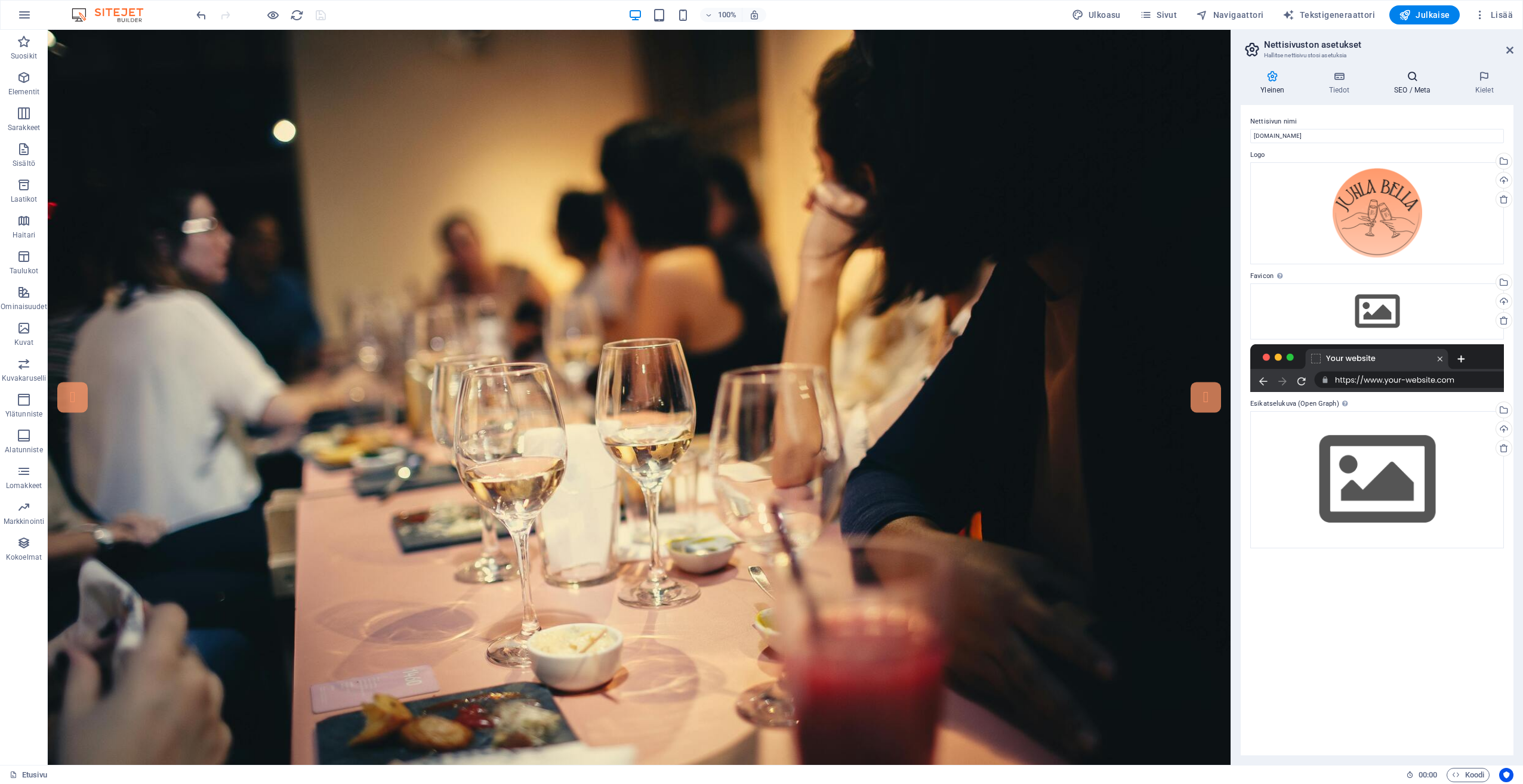
click at [1431, 90] on h4 "SEO / Meta" at bounding box center [1415, 83] width 81 height 25
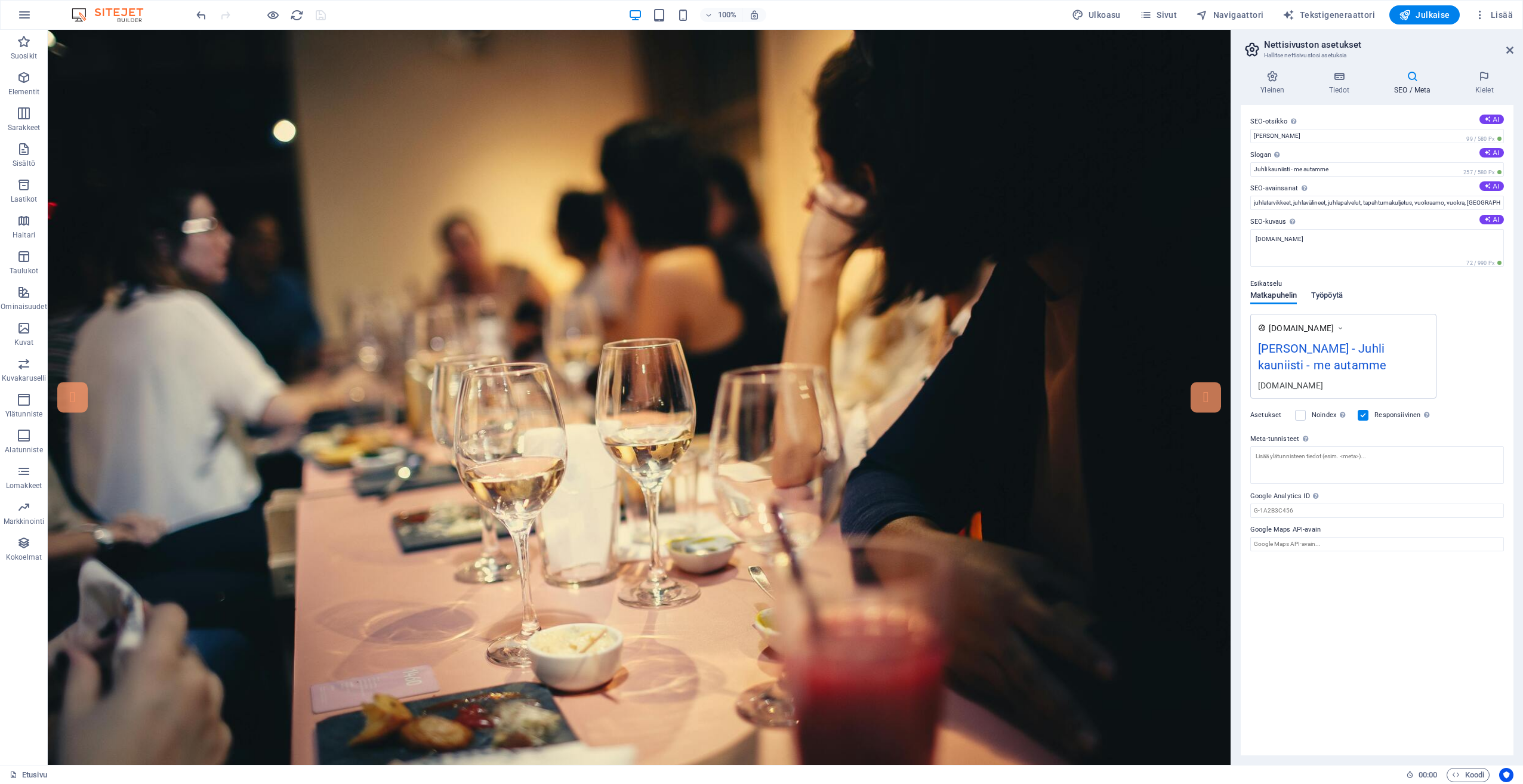
click at [1338, 303] on button "Työpöytä" at bounding box center [1326, 297] width 31 height 13
click at [1277, 302] on span "Matkapuhelin" at bounding box center [1272, 296] width 46 height 17
click at [1510, 50] on icon at bounding box center [1509, 50] width 7 height 10
